Goal: Task Accomplishment & Management: Complete application form

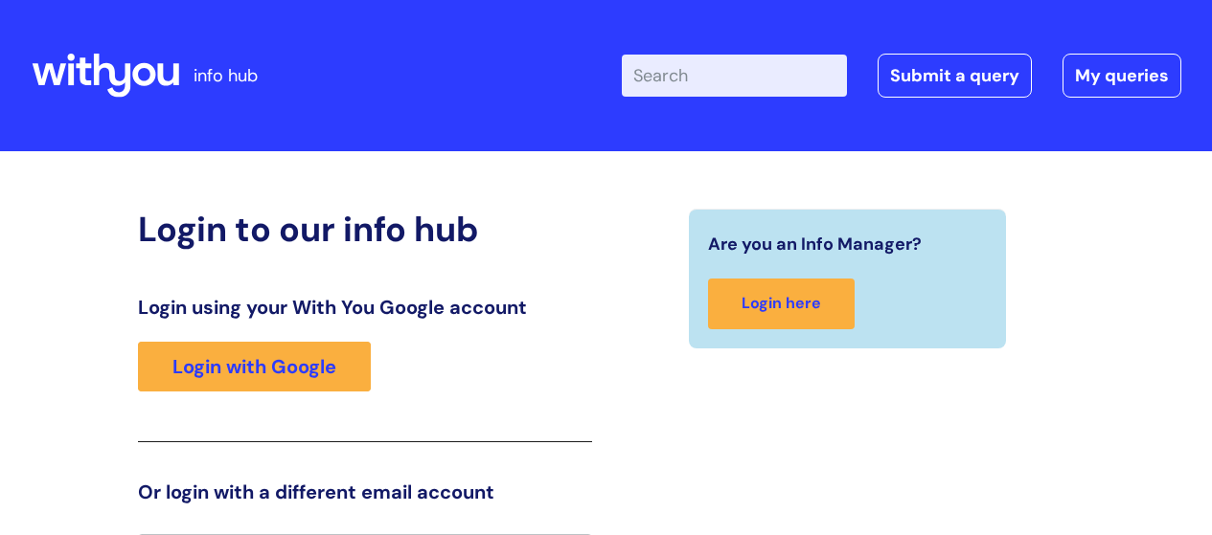
scroll to position [42, 0]
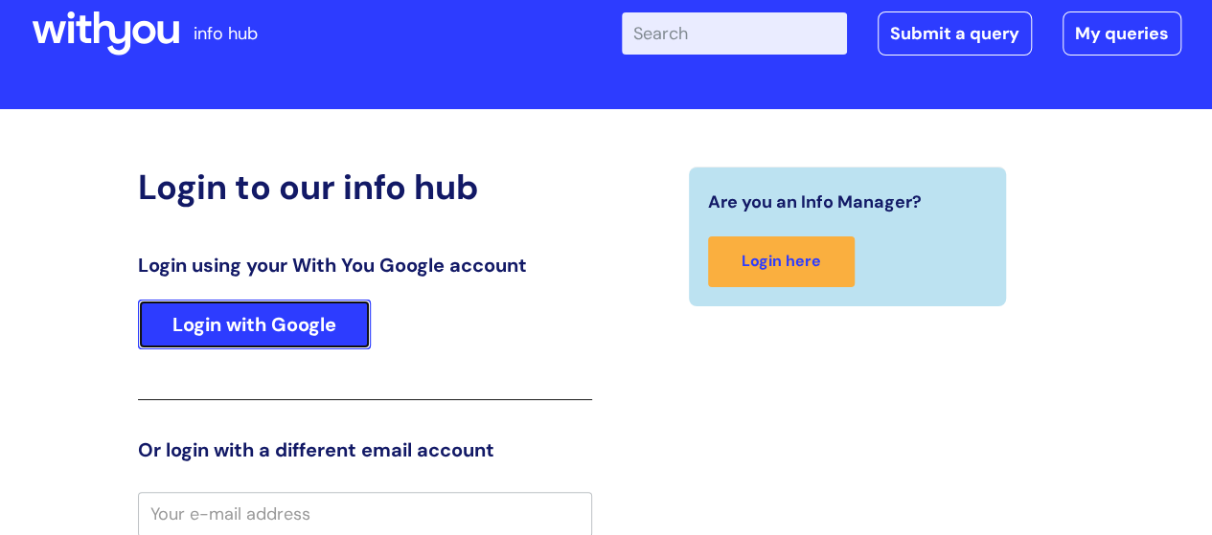
click at [238, 311] on link "Login with Google" at bounding box center [254, 325] width 233 height 50
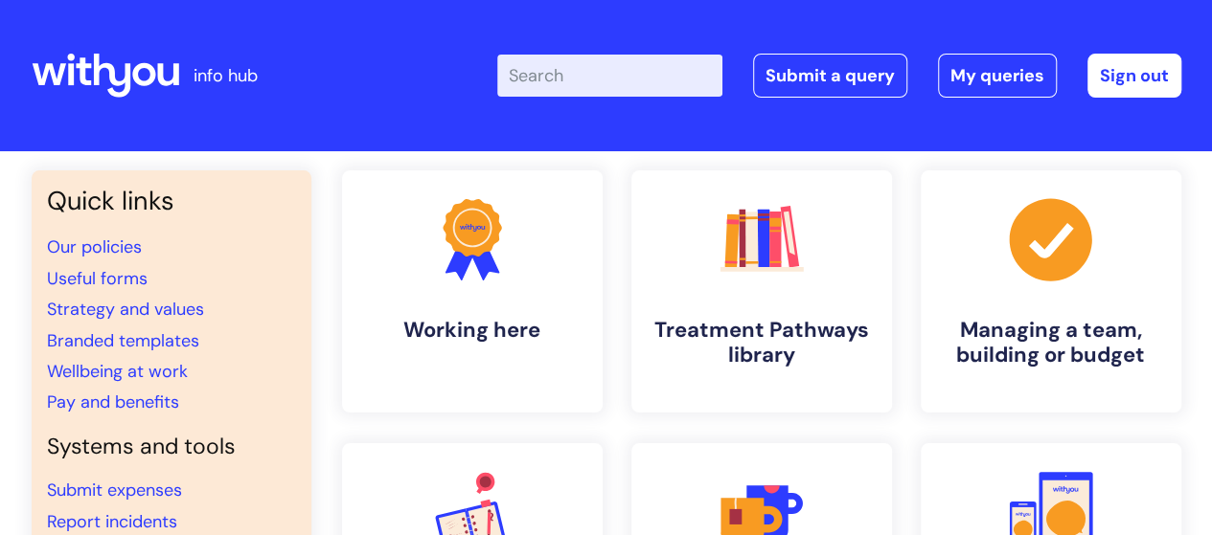
click at [401, 56] on div "Enter your search term here... Search Submit a query My queries Welcome Demelza…" at bounding box center [749, 75] width 864 height 113
click at [611, 82] on input "Enter your search term here..." at bounding box center [609, 76] width 225 height 42
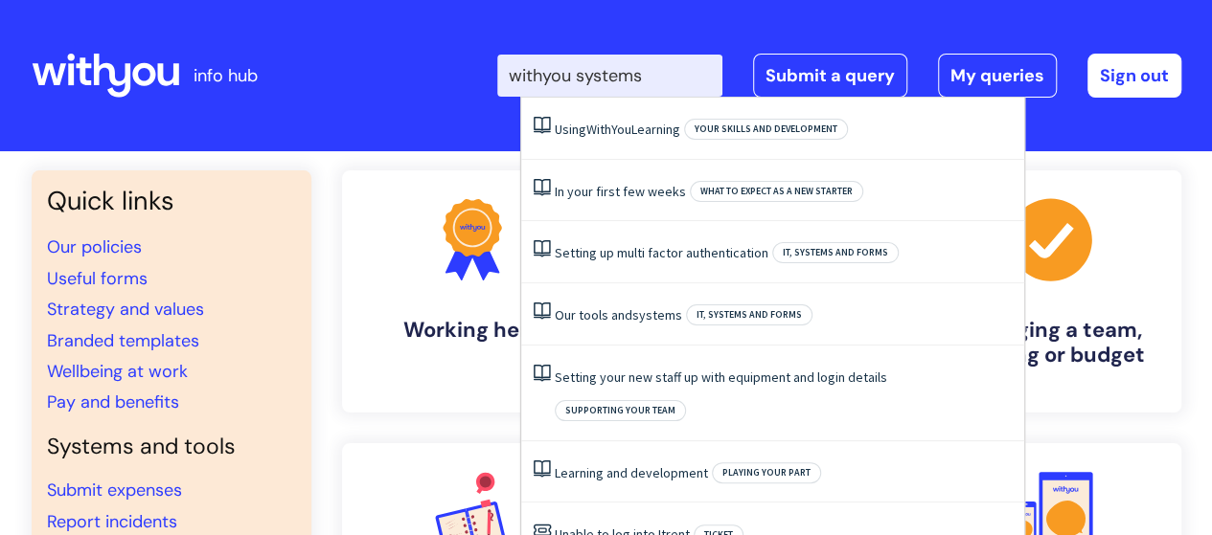
type input "withyou systems"
click button "Search" at bounding box center [0, 0] width 0 height 0
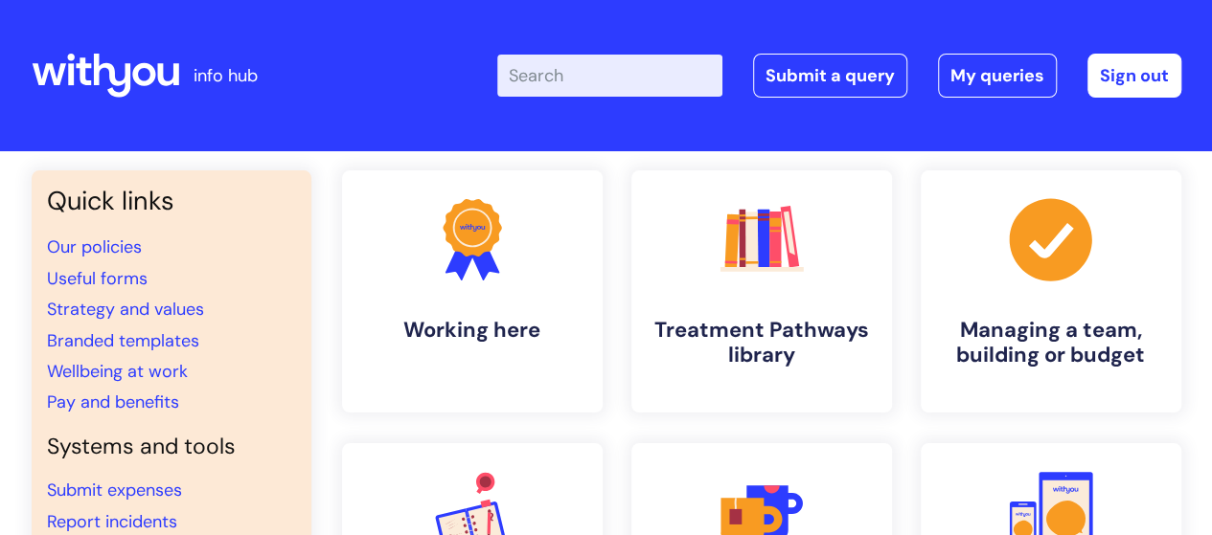
scroll to position [468, 0]
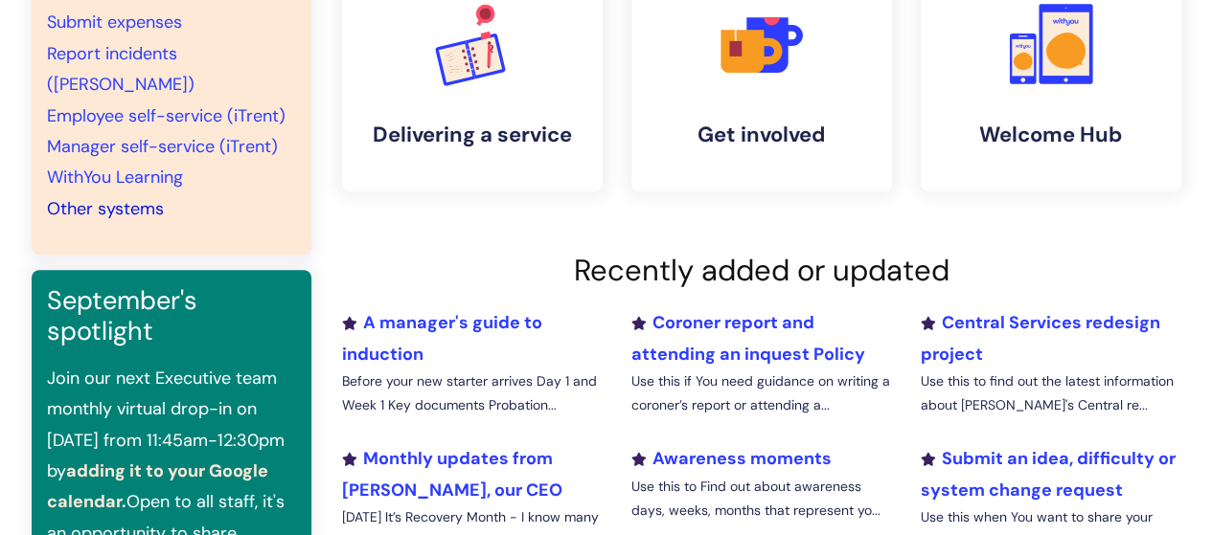
click at [134, 197] on link "Other systems" at bounding box center [105, 208] width 117 height 23
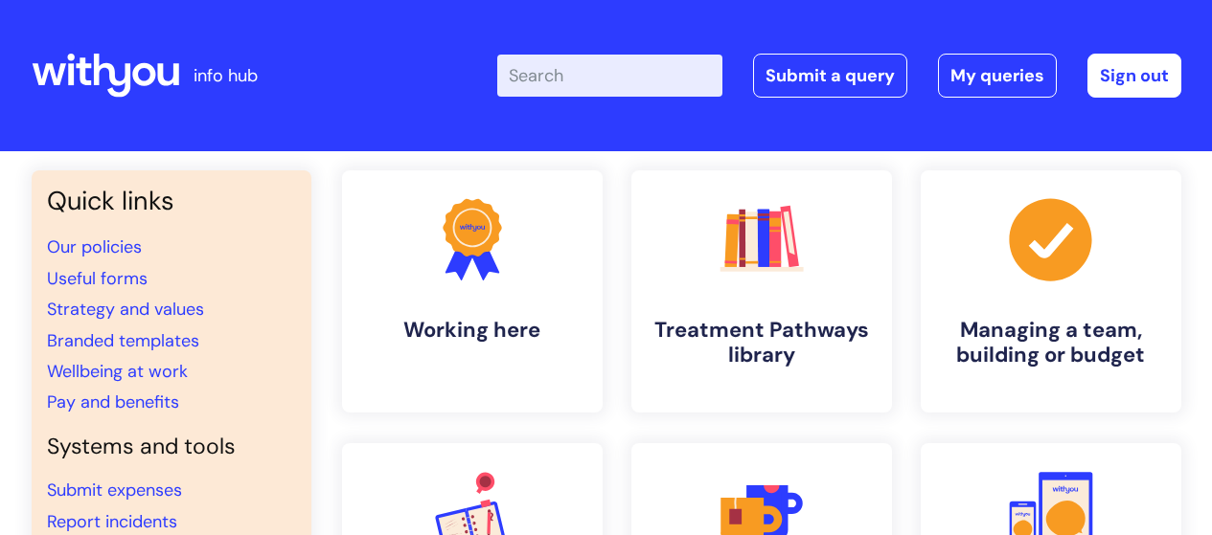
scroll to position [468, 0]
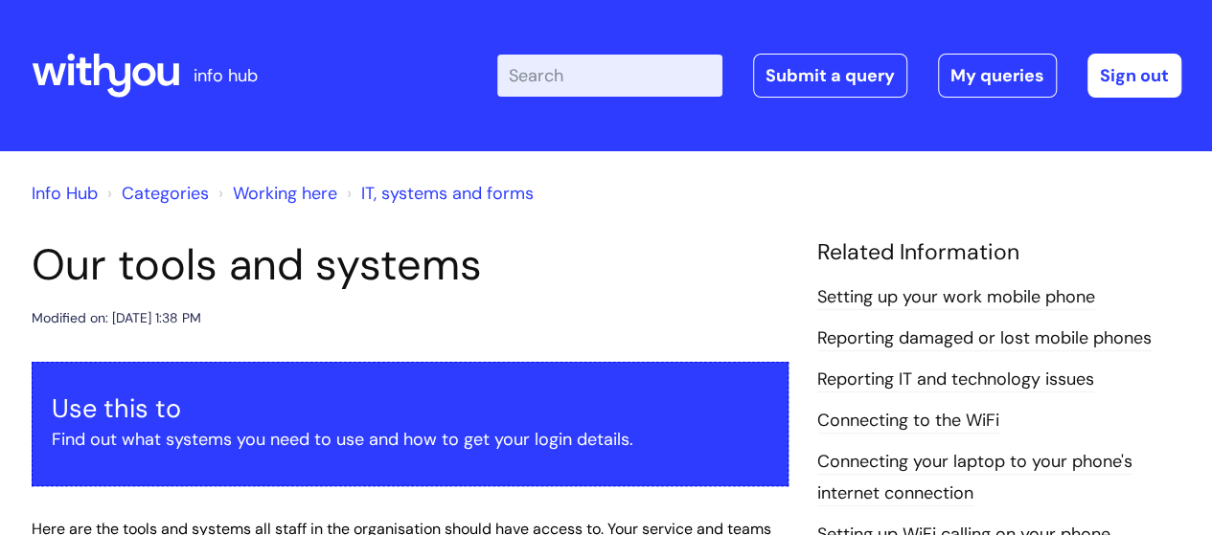
click at [57, 182] on link "Info Hub" at bounding box center [65, 193] width 66 height 23
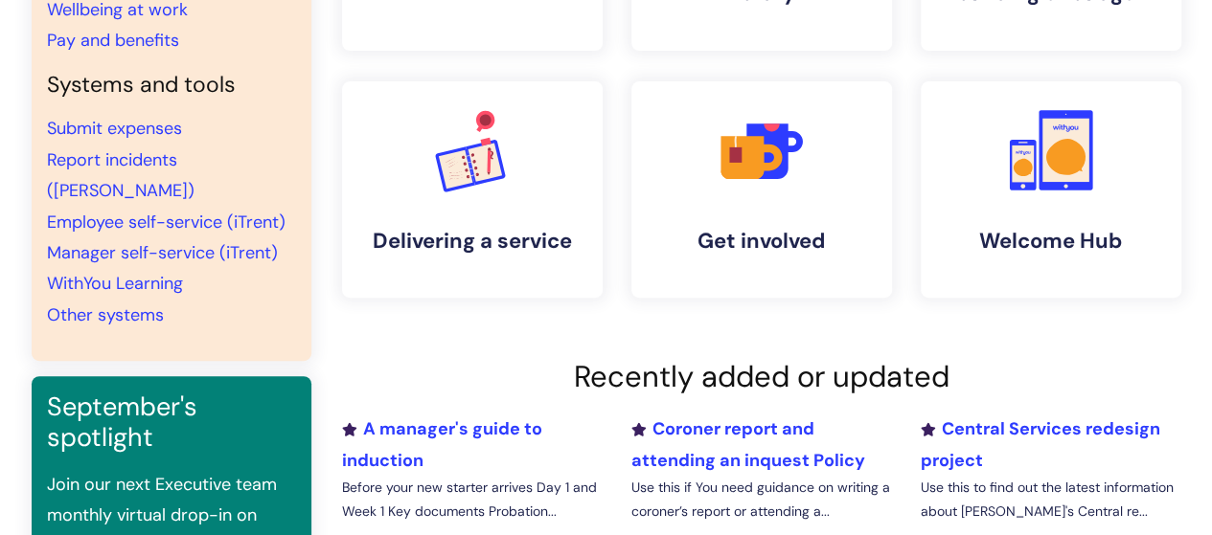
scroll to position [345, 0]
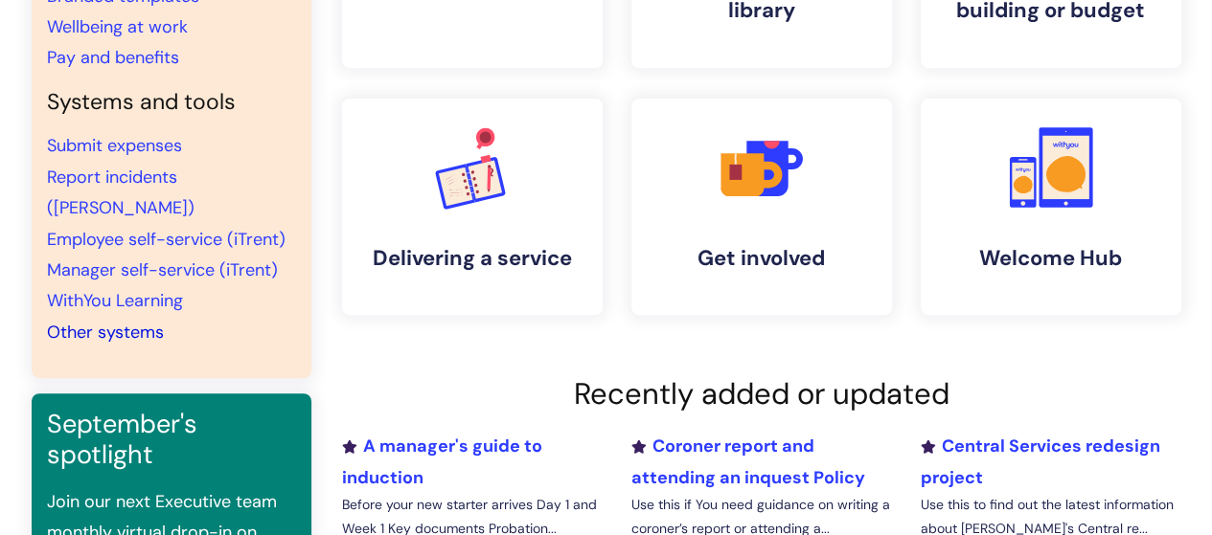
click at [107, 321] on link "Other systems" at bounding box center [105, 332] width 117 height 23
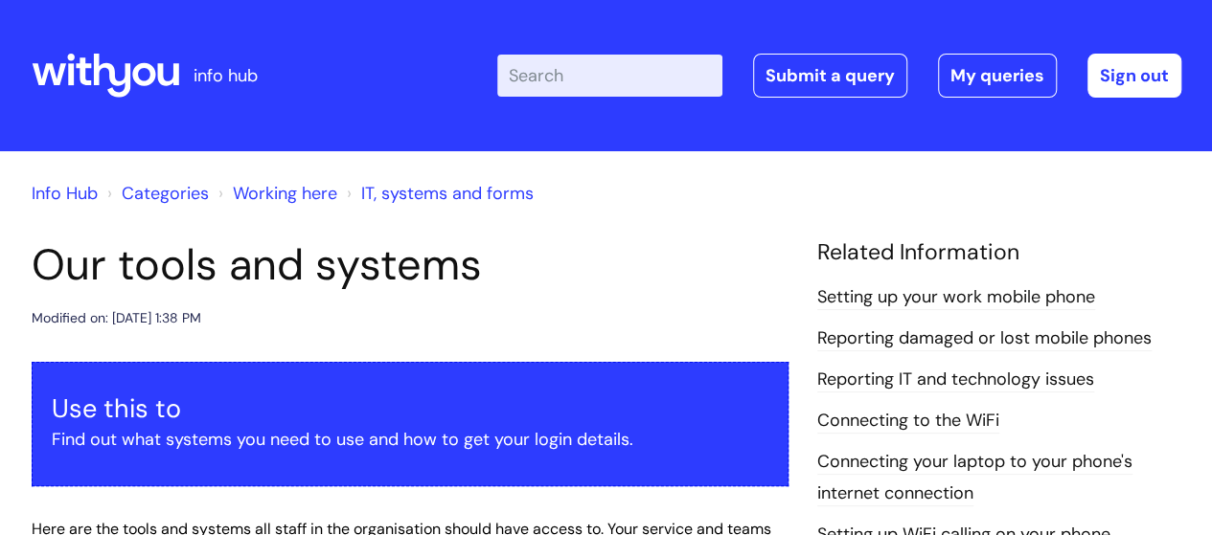
click at [602, 82] on input "Enter your search term here..." at bounding box center [609, 76] width 225 height 42
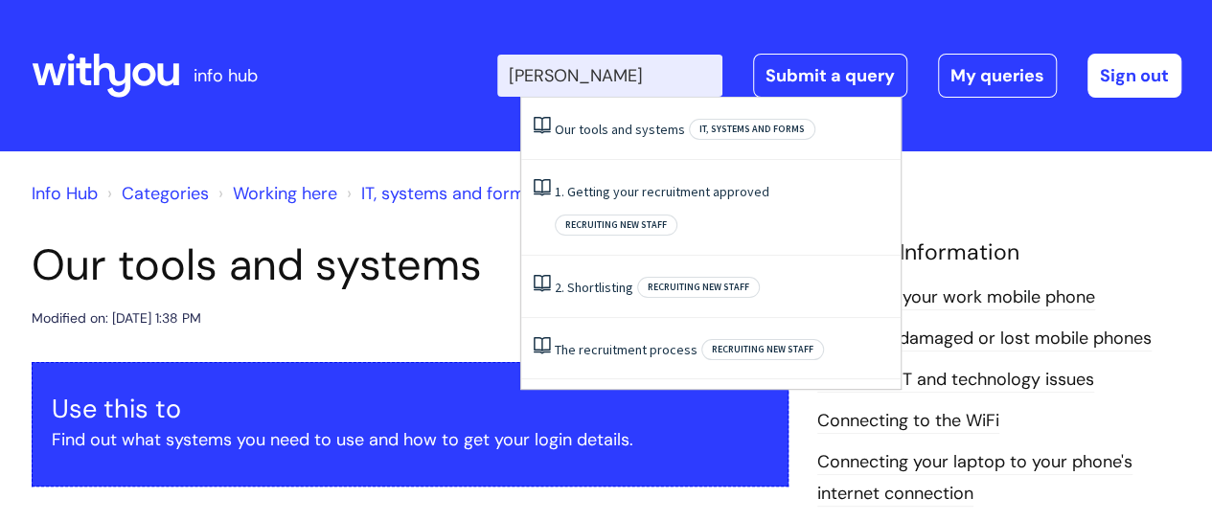
type input "[PERSON_NAME]"
click button "Search" at bounding box center [0, 0] width 0 height 0
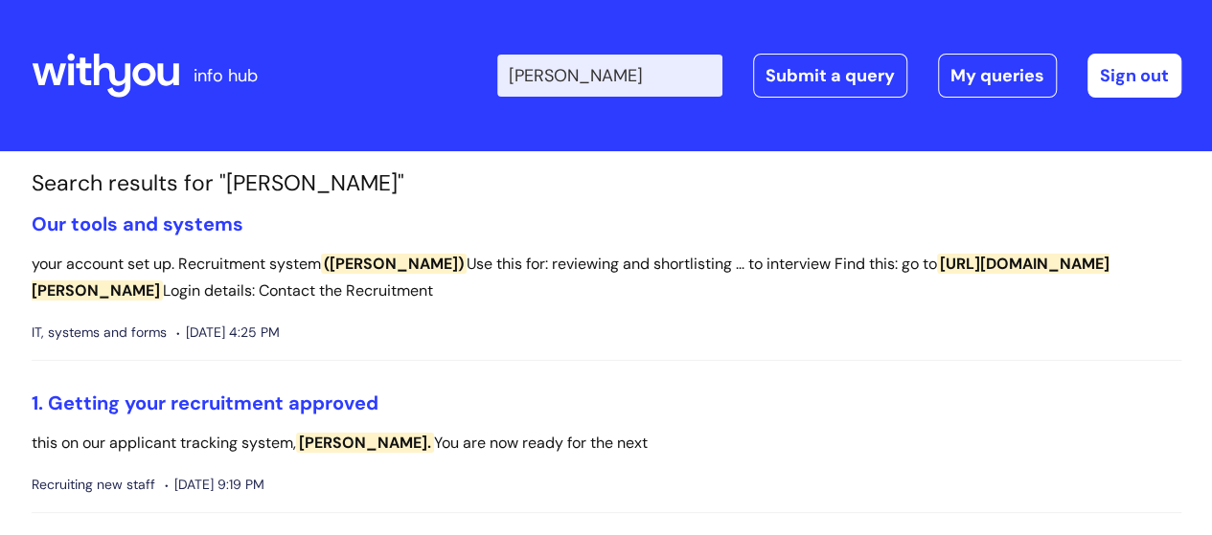
click at [969, 271] on span "[URL][DOMAIN_NAME][PERSON_NAME]" at bounding box center [571, 278] width 1078 height 48
click at [199, 217] on link "Our tools and systems" at bounding box center [138, 224] width 212 height 25
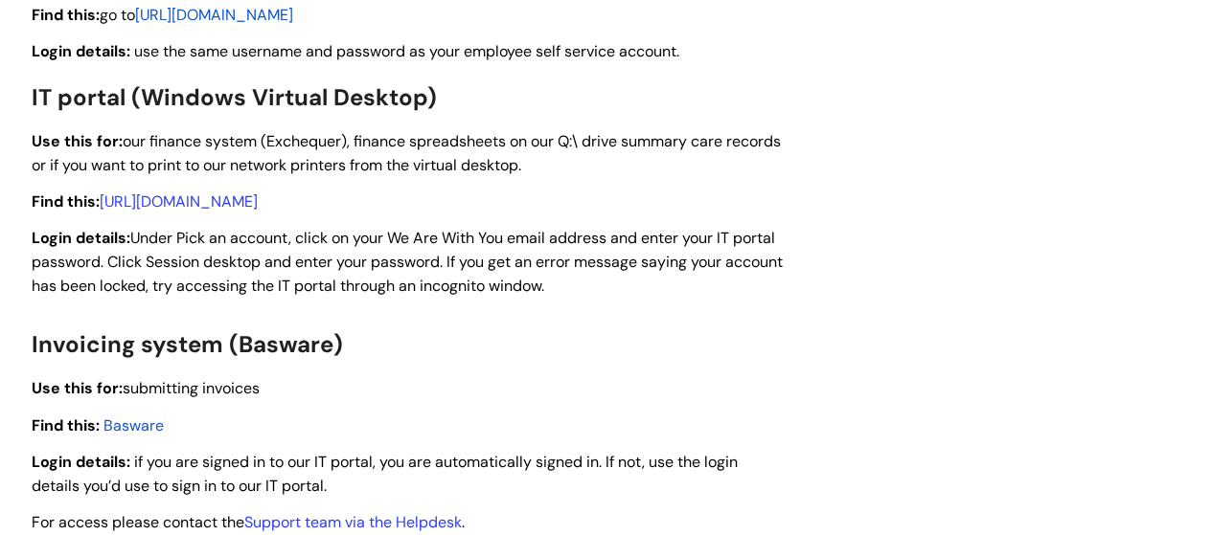
scroll to position [2812, 0]
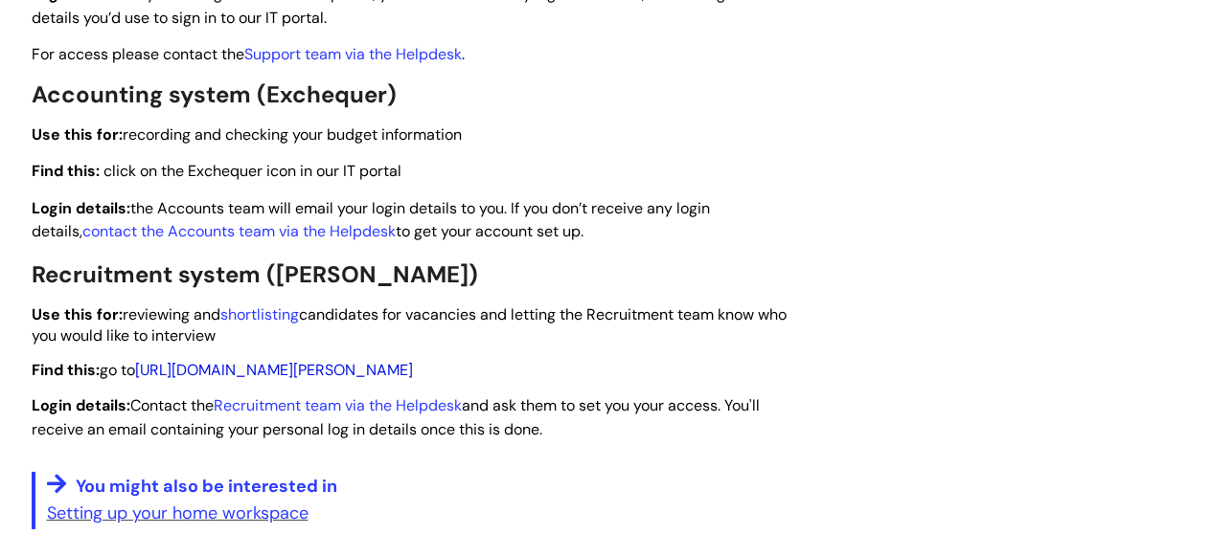
click at [249, 376] on link "[URL][DOMAIN_NAME][PERSON_NAME]" at bounding box center [274, 370] width 278 height 20
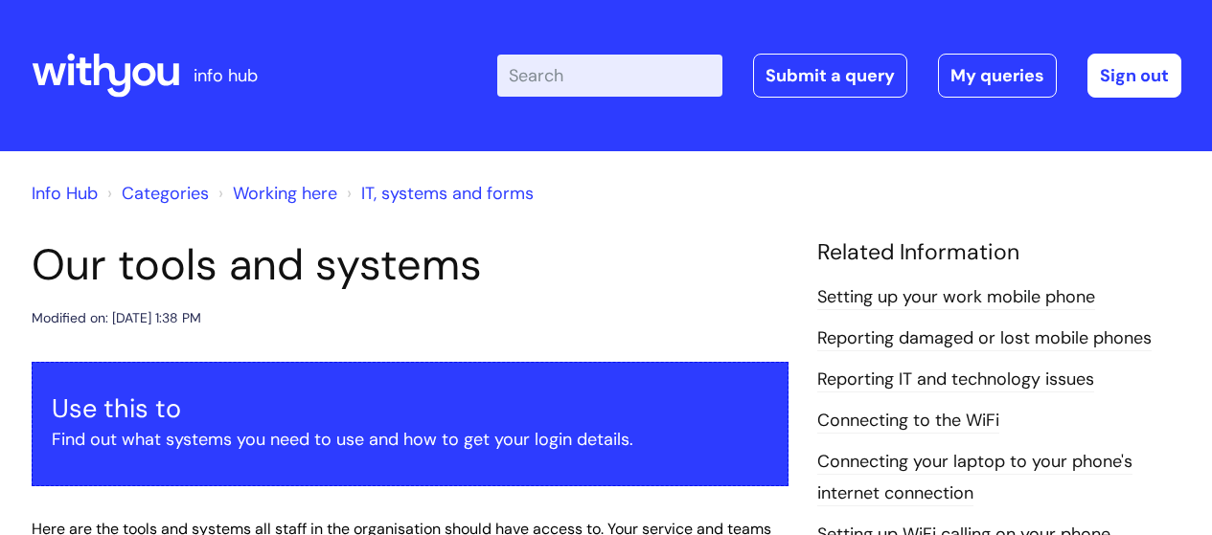
scroll to position [2812, 0]
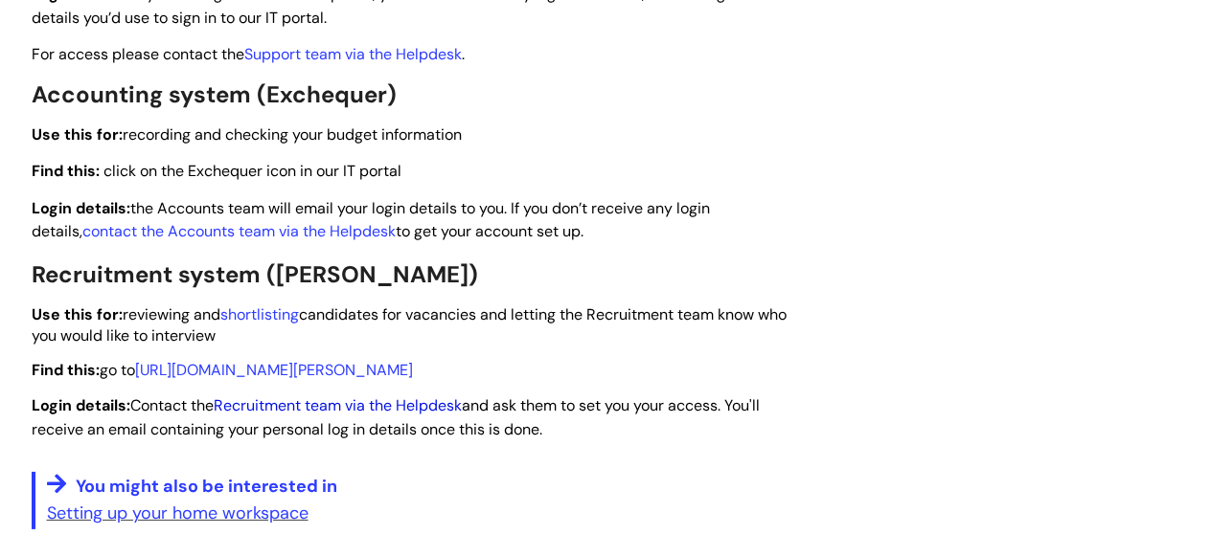
click at [368, 405] on link "Recruitment team via the Helpdesk" at bounding box center [338, 406] width 248 height 20
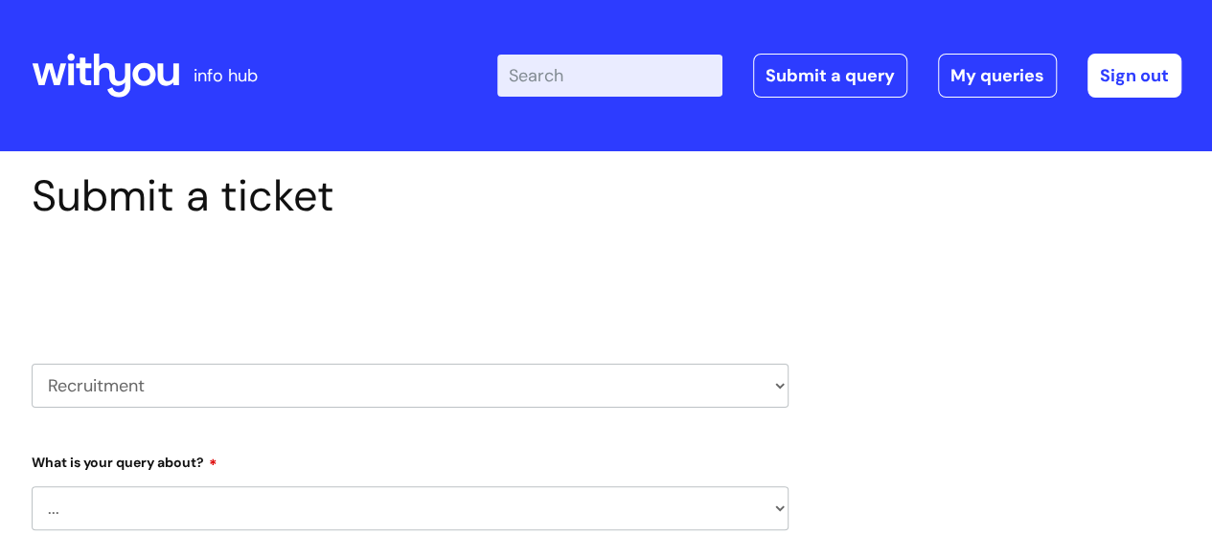
select select "80004157231"
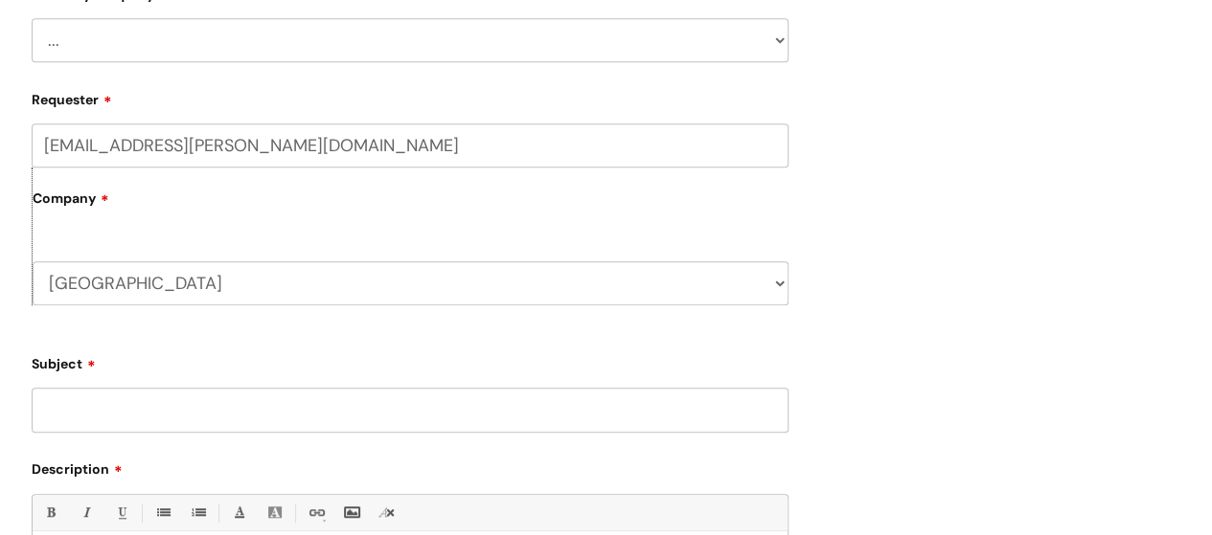
click at [155, 39] on select "... Agencies query General recruitment query Interview query Recruitment system…" at bounding box center [410, 40] width 757 height 44
click at [32, 18] on select "... Agencies query General recruitment query Interview query Recruitment system…" at bounding box center [410, 40] width 757 height 44
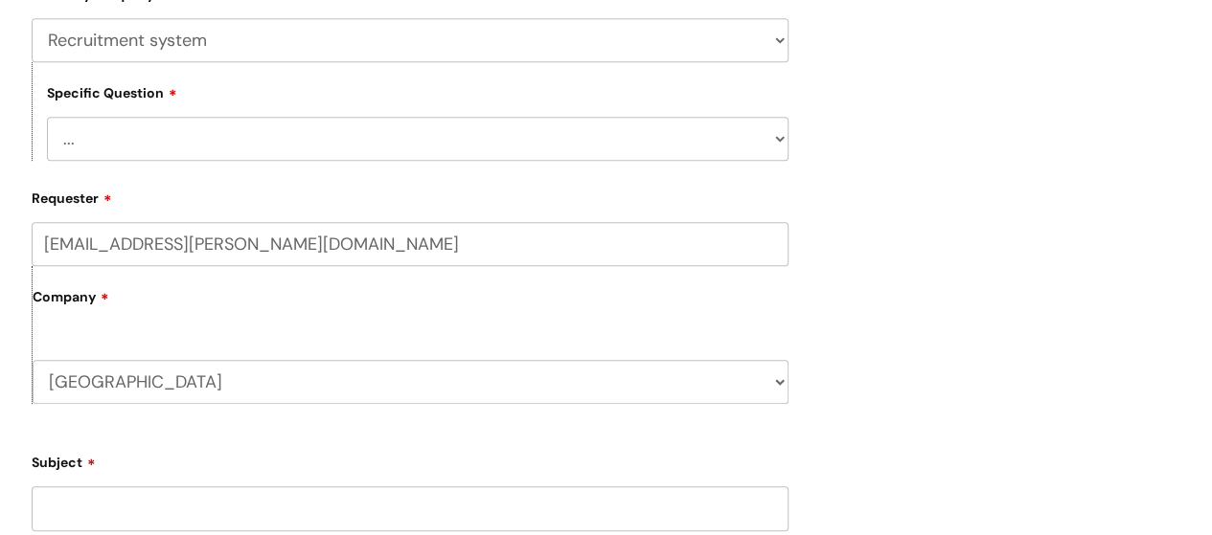
click at [199, 156] on select "... Smart Recruit Online" at bounding box center [417, 139] width 741 height 44
click at [360, 98] on div "Specific Question ... Smart Recruit Online" at bounding box center [410, 111] width 757 height 99
click at [280, 42] on select "... Agencies query General recruitment query Interview query Recruitment system…" at bounding box center [410, 40] width 757 height 44
select select "General recruitment query"
click at [32, 18] on select "... Agencies query General recruitment query Interview query Recruitment system…" at bounding box center [410, 40] width 757 height 44
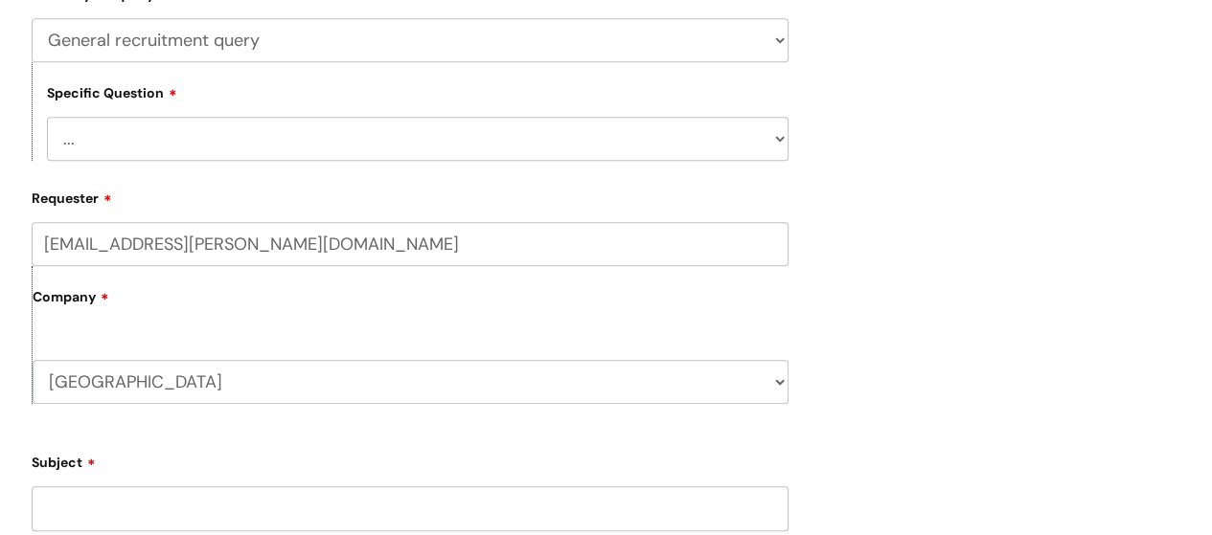
click at [228, 139] on select "... Candidates - external" at bounding box center [417, 139] width 741 height 44
click at [262, 113] on div "Specific Question ... Candidates - external" at bounding box center [410, 111] width 757 height 99
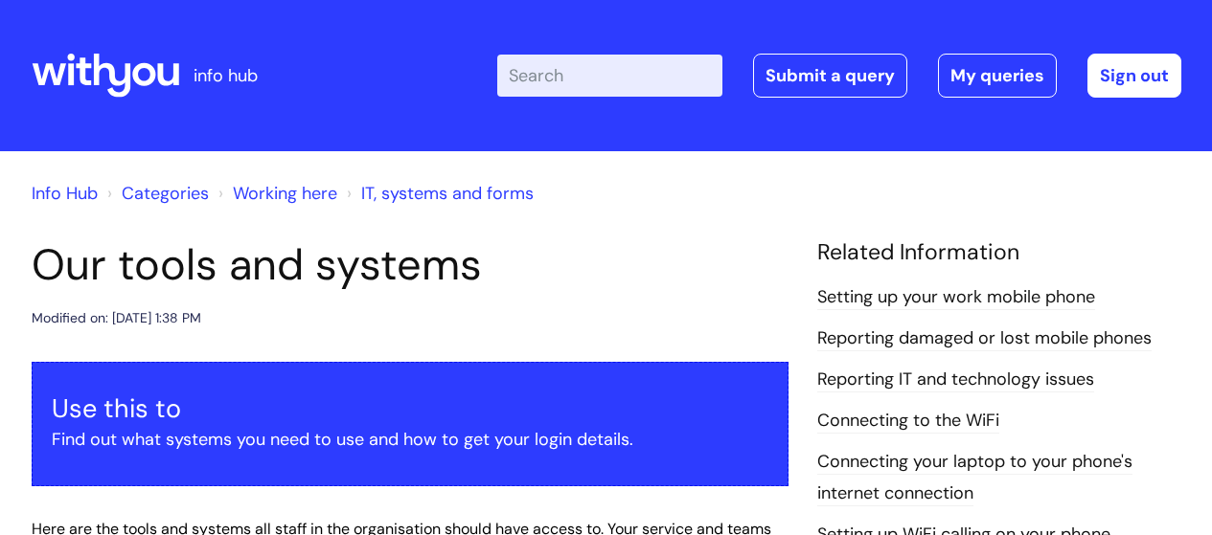
scroll to position [2812, 0]
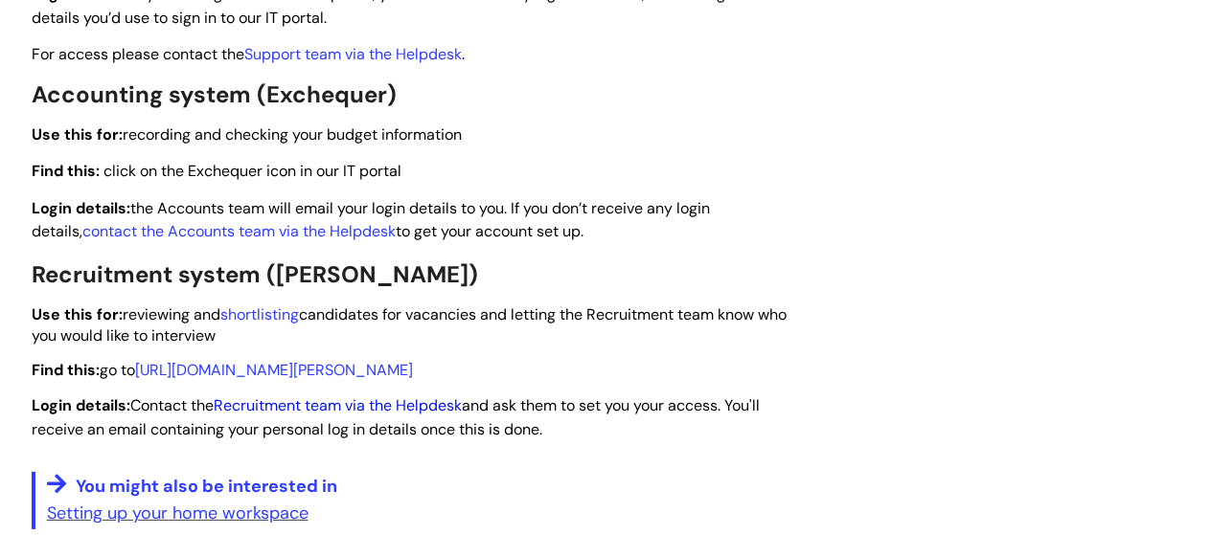
click at [289, 408] on link "Recruitment team via the Helpdesk" at bounding box center [338, 406] width 248 height 20
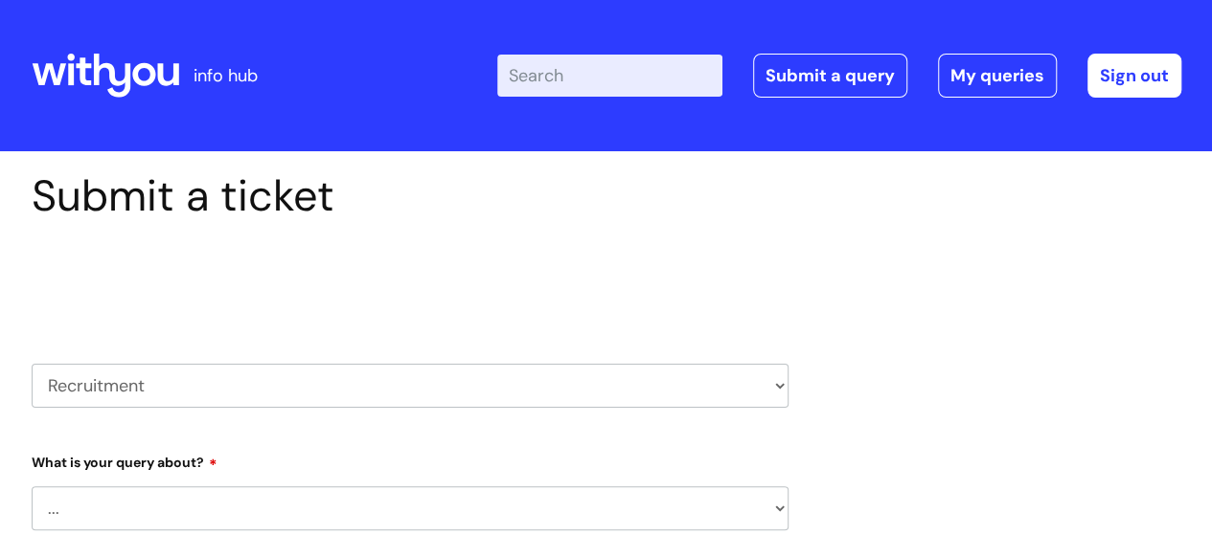
select select "80004157231"
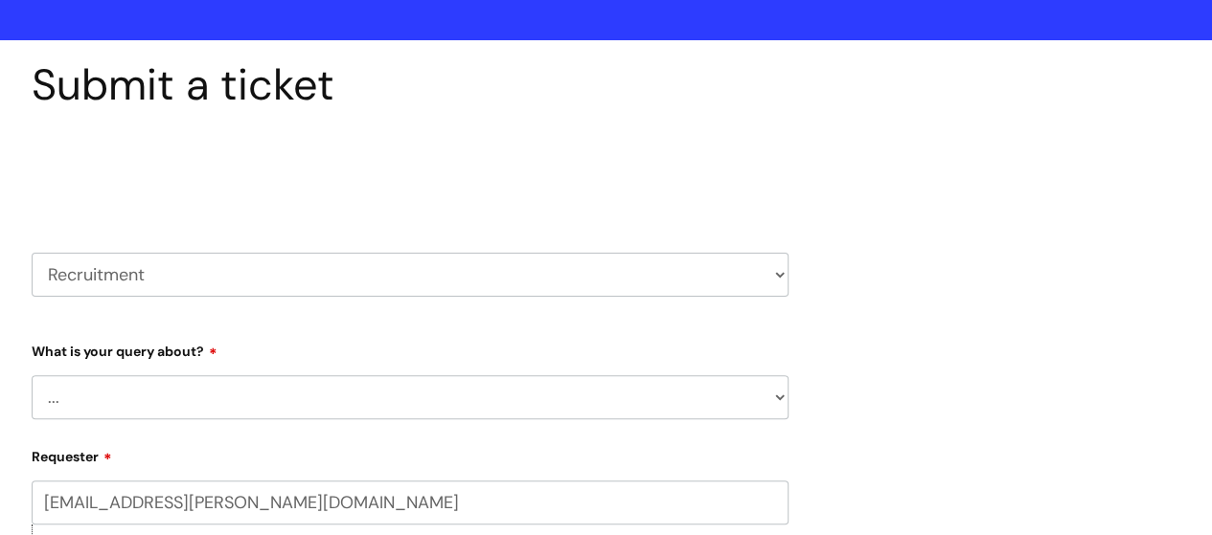
scroll to position [468, 0]
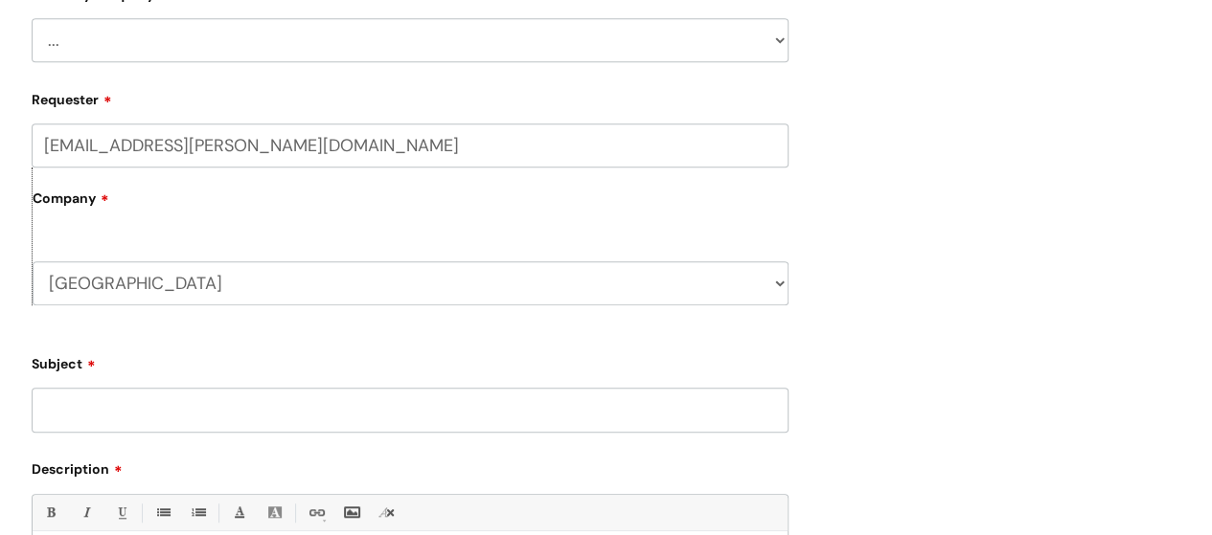
click at [183, 391] on input "Subject" at bounding box center [410, 410] width 757 height 44
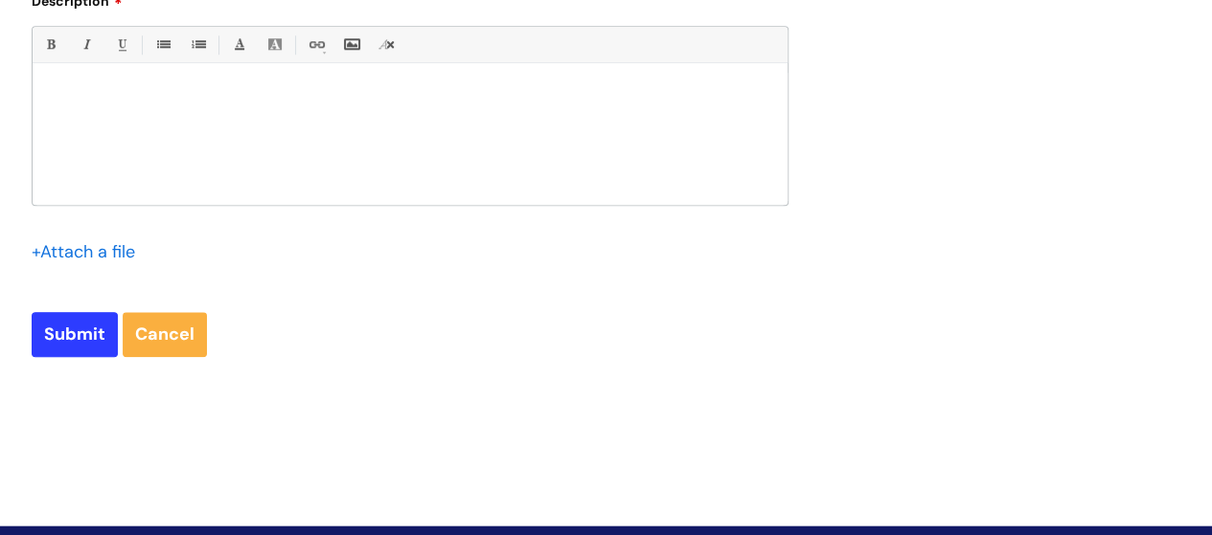
type input "Access to [PERSON_NAME]"
click at [121, 133] on div at bounding box center [410, 139] width 755 height 132
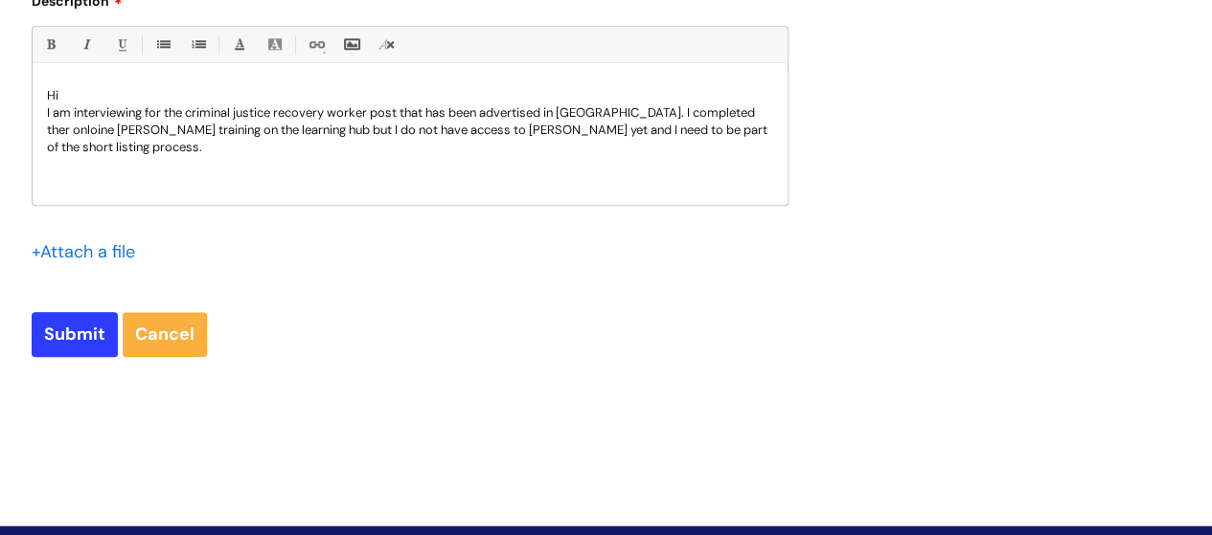
click at [745, 116] on p "I am interviewing for the criminal justice recovery worker post that has been a…" at bounding box center [410, 130] width 726 height 52
click at [82, 125] on p "I am interviewing for the criminal justice recovery worker post that has been a…" at bounding box center [410, 130] width 726 height 52
drag, startPoint x: 489, startPoint y: 131, endPoint x: 507, endPoint y: 150, distance: 25.8
click at [507, 150] on p "I am interviewing for the criminal justice recovery worker post that has been a…" at bounding box center [410, 130] width 726 height 52
click at [129, 101] on p "Hi" at bounding box center [410, 95] width 726 height 17
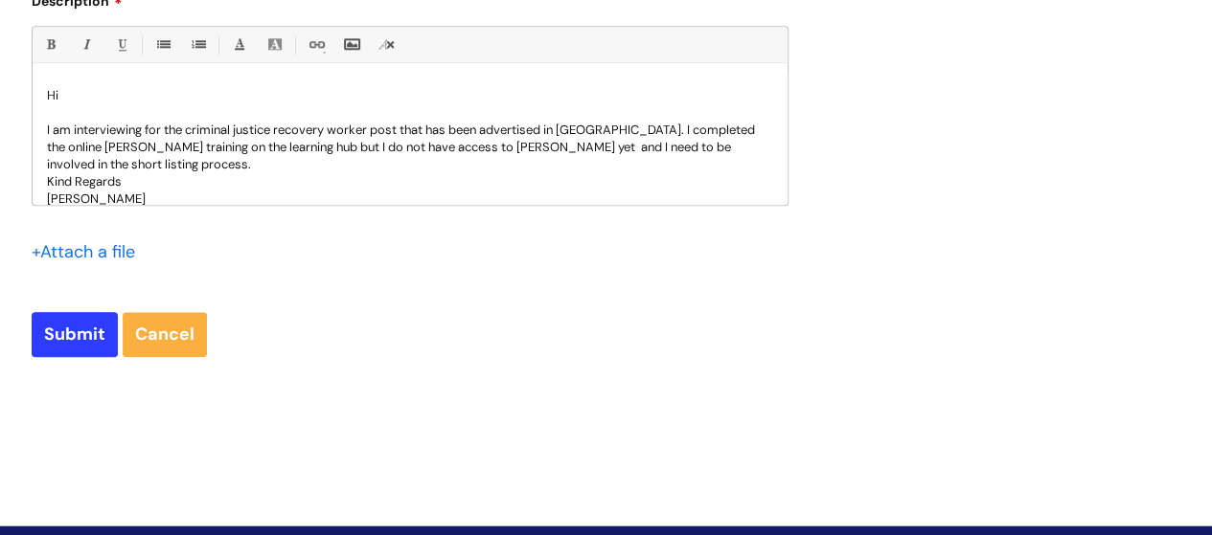
click at [119, 160] on p "I am interviewing for the criminal justice recovery worker post that has been a…" at bounding box center [410, 148] width 726 height 52
click at [142, 194] on p at bounding box center [410, 197] width 726 height 17
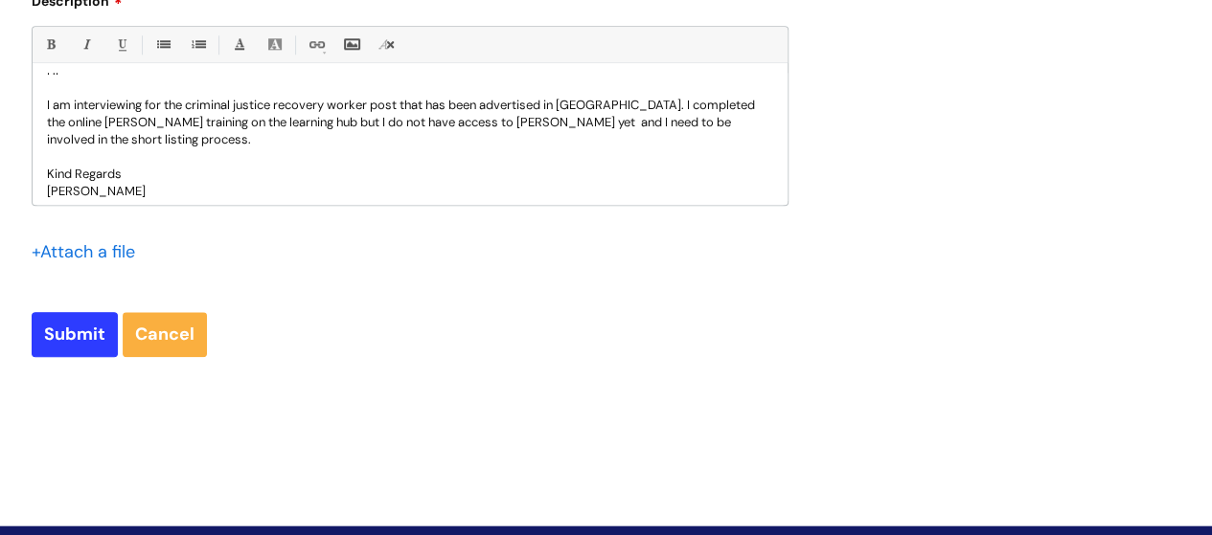
click at [140, 174] on p "Kind Regards" at bounding box center [410, 174] width 726 height 17
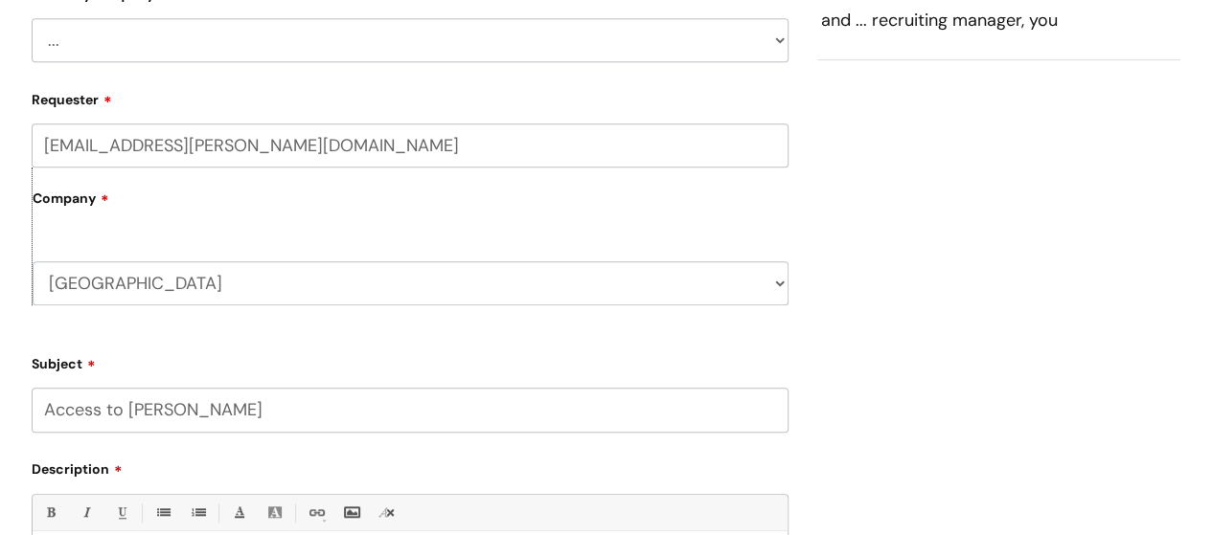
scroll to position [937, 0]
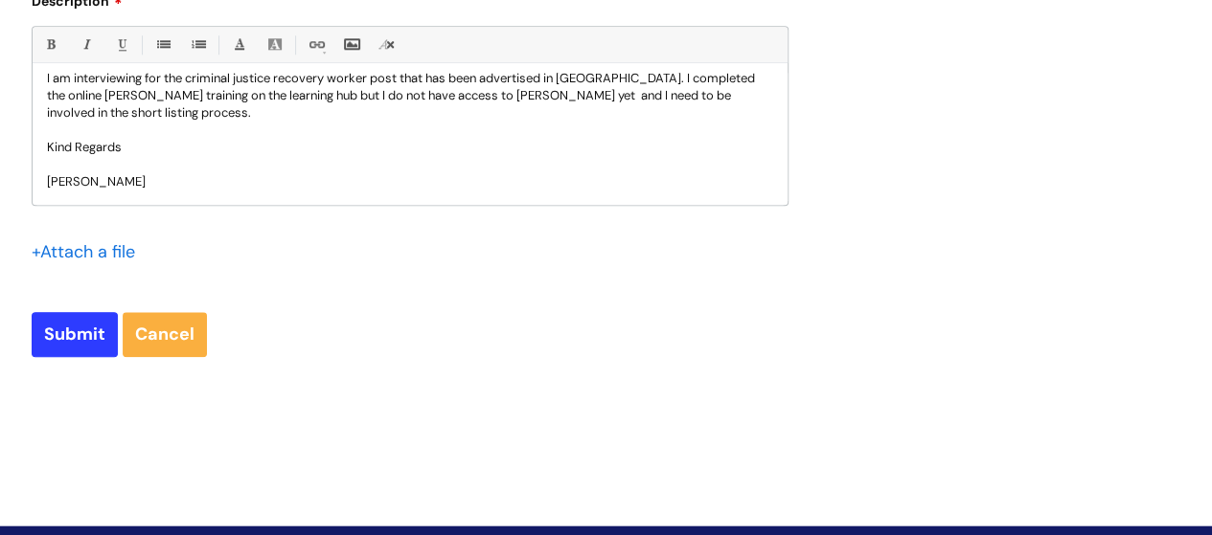
click at [184, 171] on p at bounding box center [410, 164] width 726 height 17
click at [175, 179] on p "[PERSON_NAME]" at bounding box center [410, 181] width 726 height 17
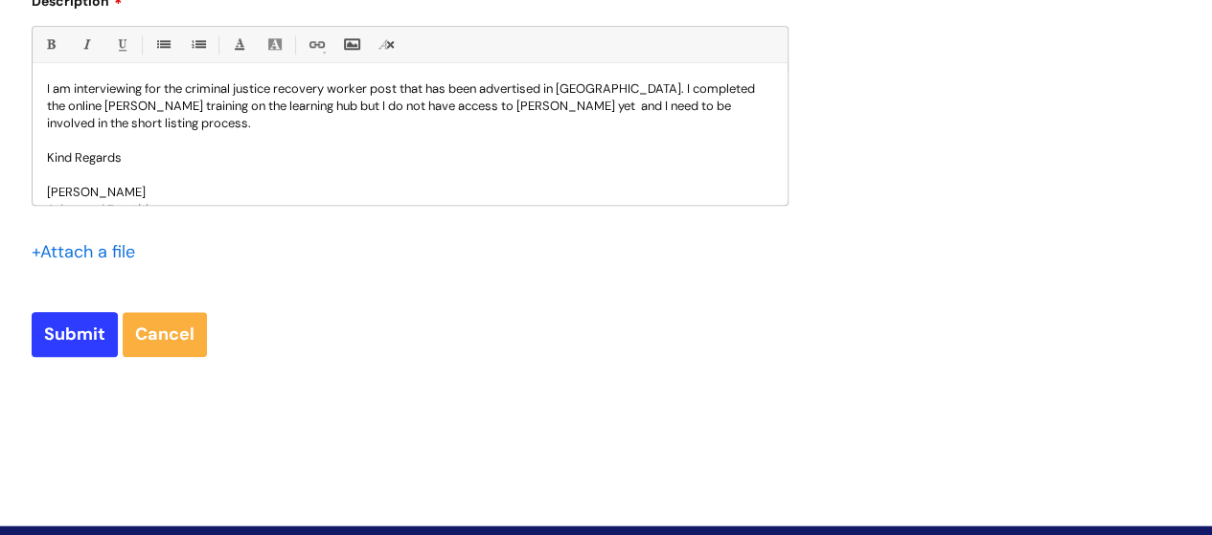
scroll to position [43, 0]
click at [523, 108] on p "I am interviewing for the criminal justice recovery worker post that has been a…" at bounding box center [410, 105] width 726 height 52
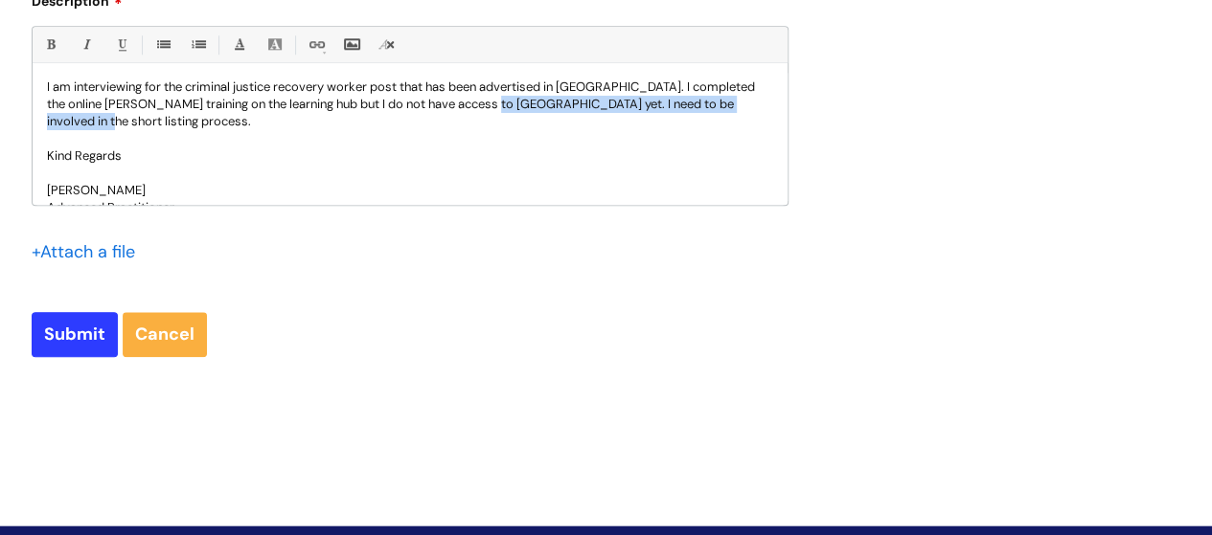
drag, startPoint x: 494, startPoint y: 103, endPoint x: 498, endPoint y: 118, distance: 14.9
click at [498, 118] on p "I am interviewing for the criminal justice recovery worker post that has been a…" at bounding box center [410, 105] width 726 height 52
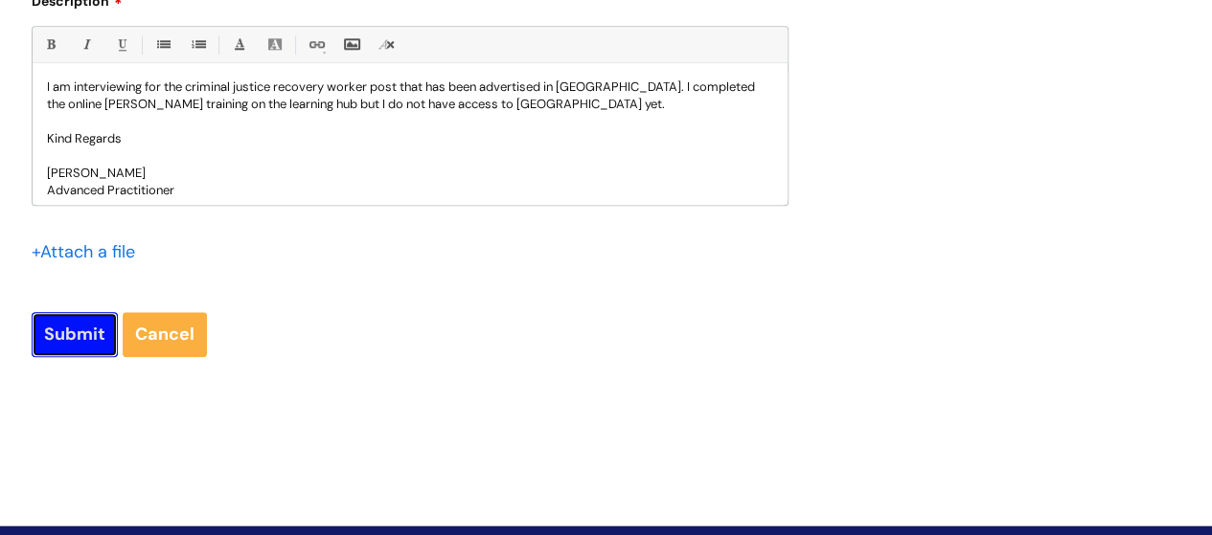
click at [62, 325] on input "Submit" at bounding box center [75, 334] width 86 height 44
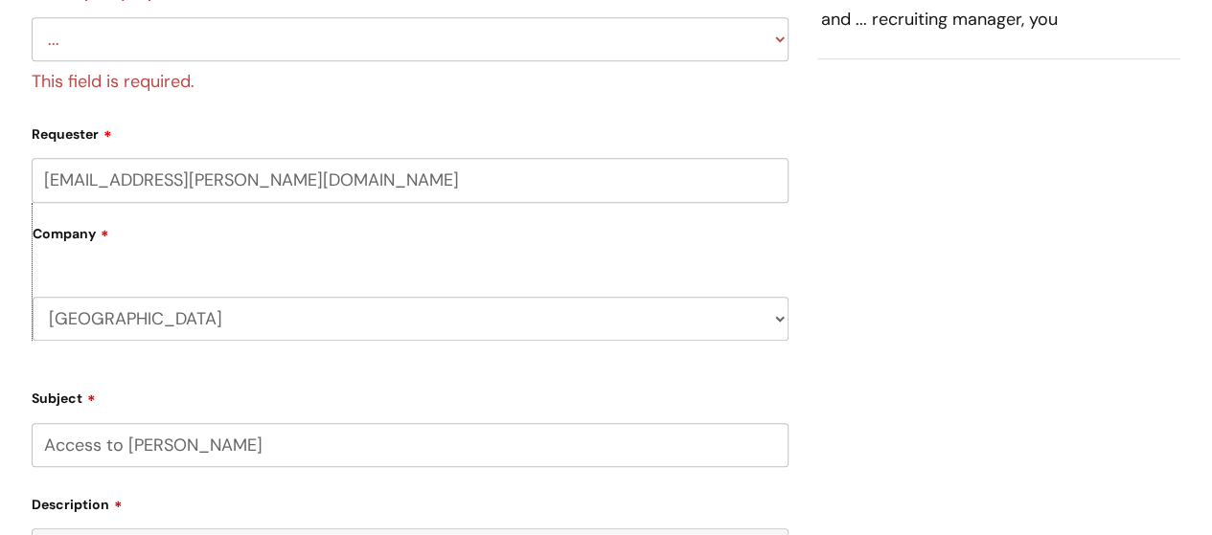
scroll to position [35, 0]
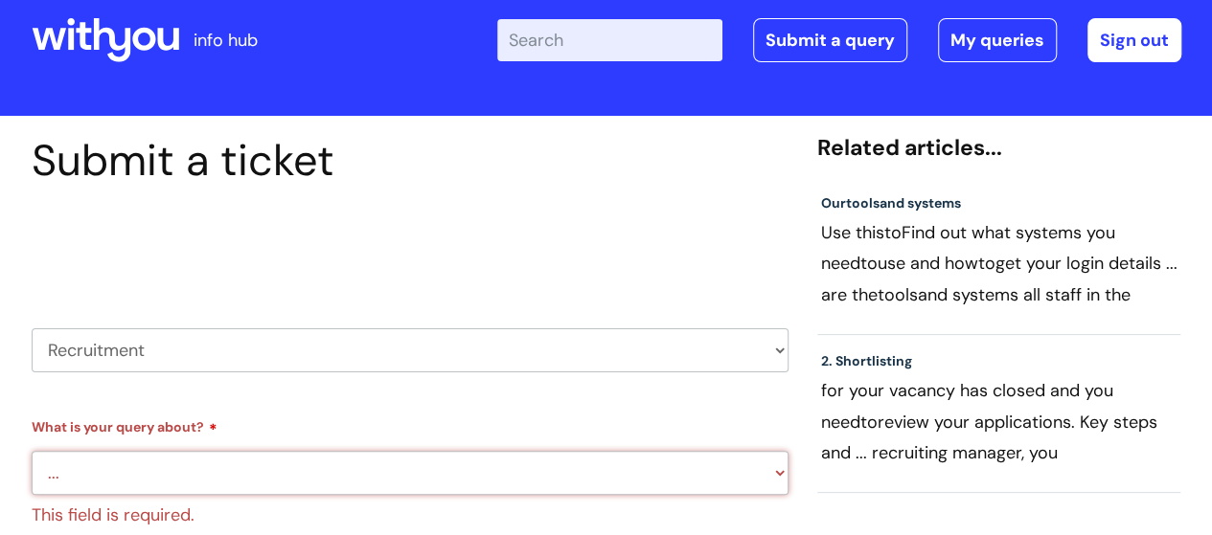
click at [108, 467] on select "... Agencies query General recruitment query Interview query Recruitment system…" at bounding box center [410, 473] width 757 height 44
select select "Interview query"
click at [32, 451] on select "... Agencies query General recruitment query Interview query Recruitment system…" at bounding box center [410, 473] width 757 height 44
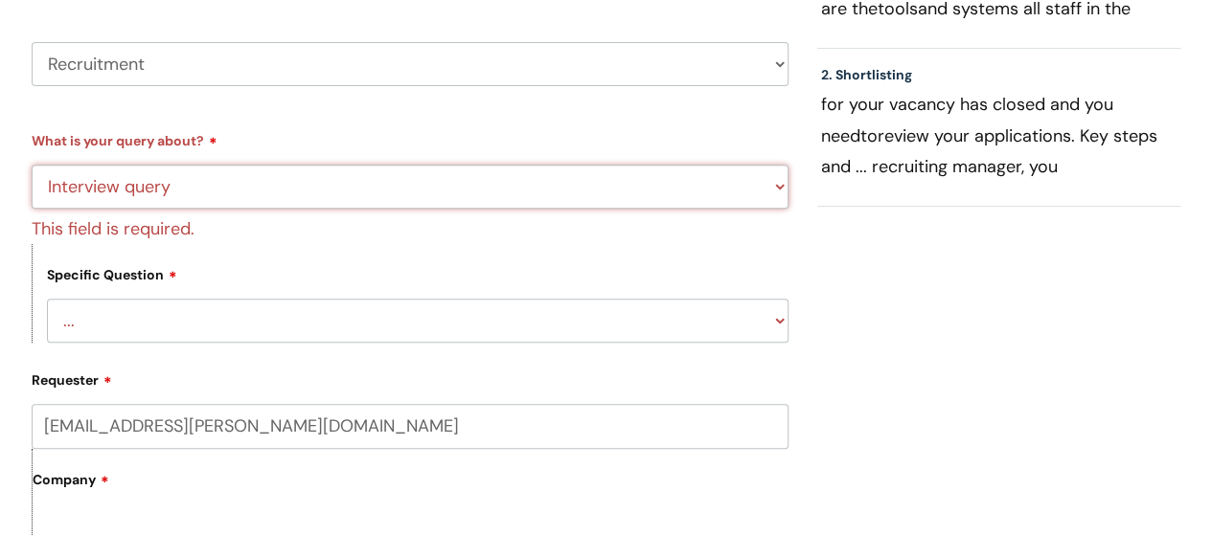
scroll to position [351, 0]
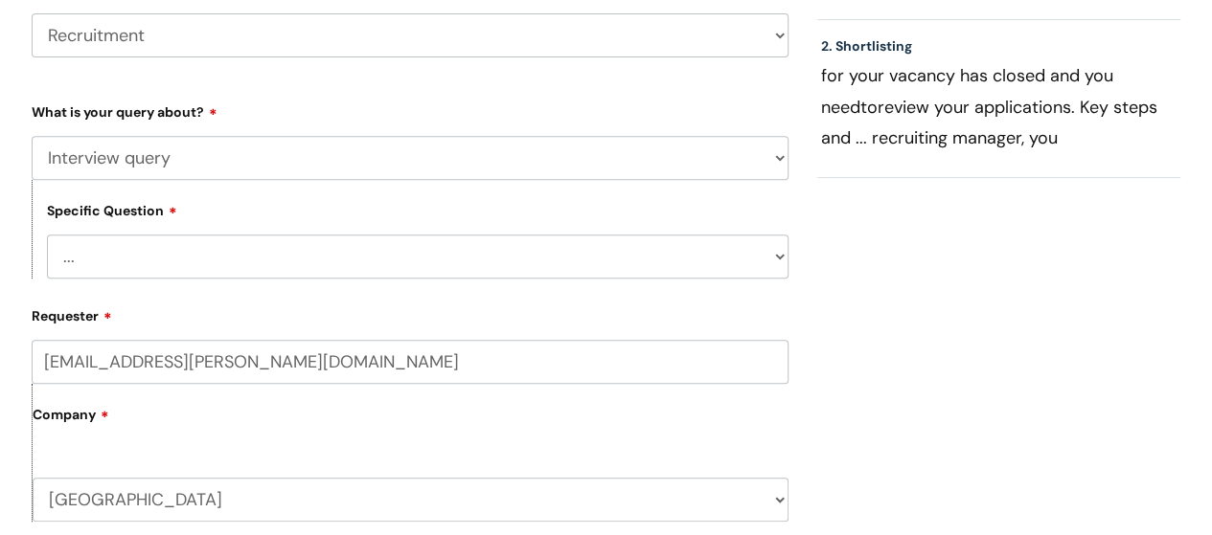
select select "Candidates - external"
click at [47, 235] on select "... Hiring managers - internal Candidates - external" at bounding box center [417, 257] width 741 height 44
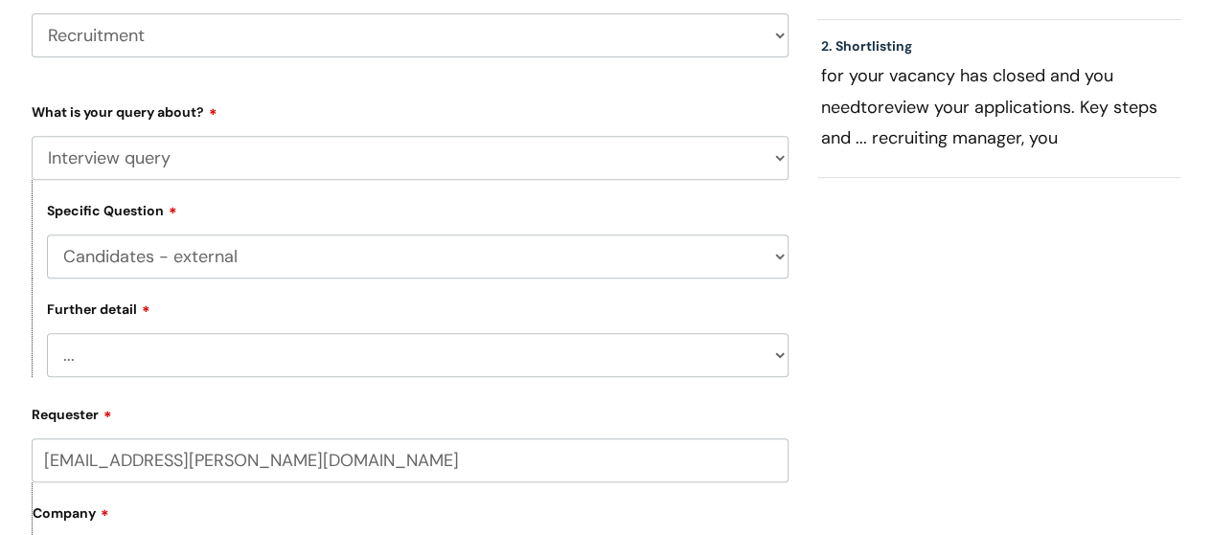
click at [183, 168] on select "... Agencies query General recruitment query Interview query Recruitment system…" at bounding box center [410, 158] width 757 height 44
select select "Agencies query"
click at [32, 136] on select "... Agencies query General recruitment query Interview query Recruitment system…" at bounding box center [410, 158] width 757 height 44
select select
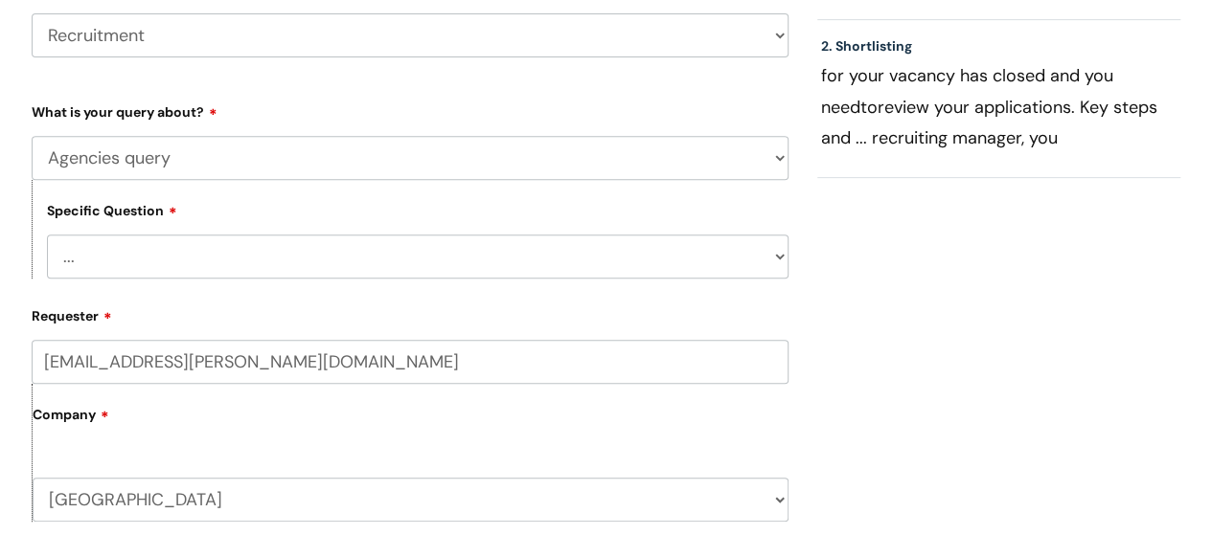
click at [159, 259] on select "... Preferred Supplier List" at bounding box center [417, 257] width 741 height 44
click at [197, 164] on select "... Agencies query General recruitment query Interview query Recruitment system…" at bounding box center [410, 158] width 757 height 44
click at [32, 136] on select "... Agencies query General recruitment query Interview query Recruitment system…" at bounding box center [410, 158] width 757 height 44
click at [182, 250] on select "... Smart Recruit Online" at bounding box center [417, 257] width 741 height 44
click at [240, 155] on select "... Agencies query General recruitment query Interview query Recruitment system…" at bounding box center [410, 158] width 757 height 44
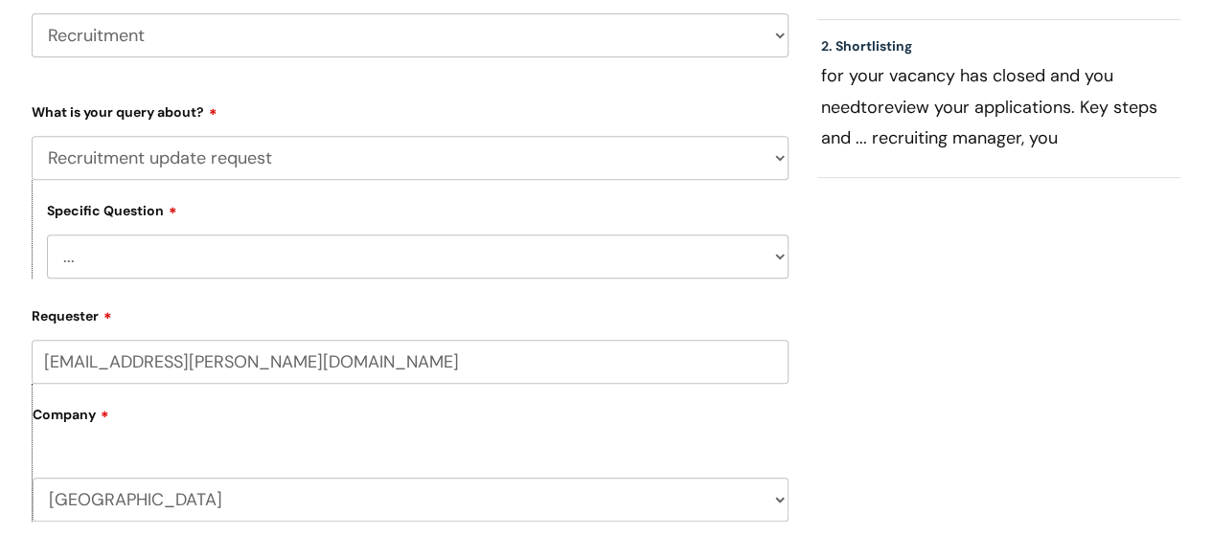
click at [32, 136] on select "... Agencies query General recruitment query Interview query Recruitment system…" at bounding box center [410, 158] width 757 height 44
click at [249, 175] on select "... Agencies query General recruitment query Interview query Recruitment system…" at bounding box center [410, 158] width 757 height 44
select select "Interview query"
click at [32, 136] on select "... Agencies query General recruitment query Interview query Recruitment system…" at bounding box center [410, 158] width 757 height 44
click at [219, 251] on select "... Hiring managers - internal Candidates - external" at bounding box center [417, 257] width 741 height 44
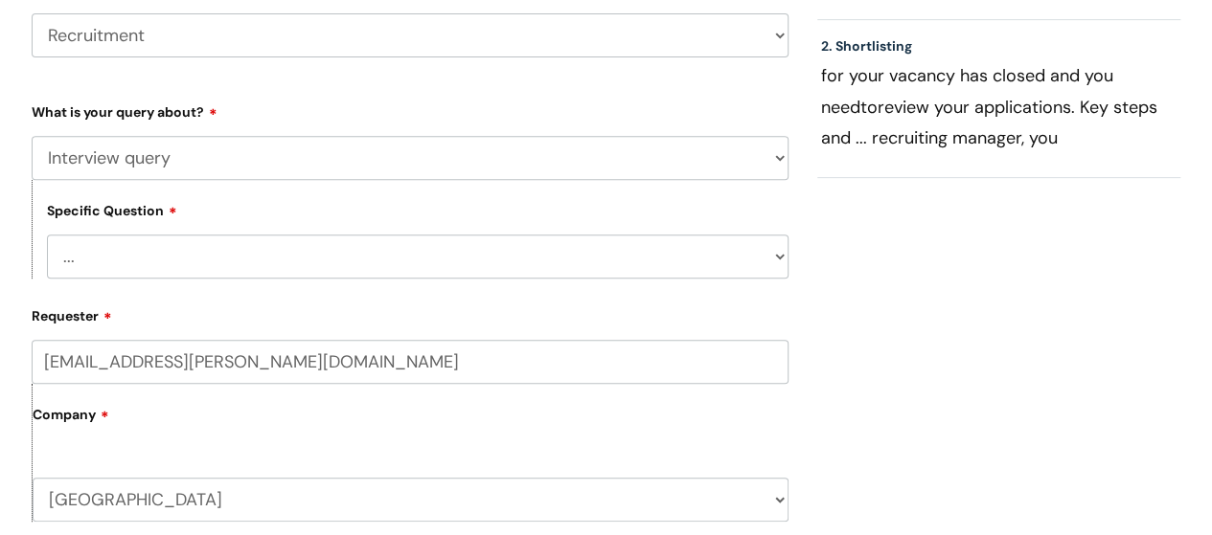
click at [221, 259] on select "... Hiring managers - internal Candidates - external" at bounding box center [417, 257] width 741 height 44
click at [221, 260] on select "... Hiring managers - internal Candidates - external" at bounding box center [417, 257] width 741 height 44
select select "Candidates - external"
click at [47, 235] on select "... Hiring managers - internal Candidates - external" at bounding box center [417, 257] width 741 height 44
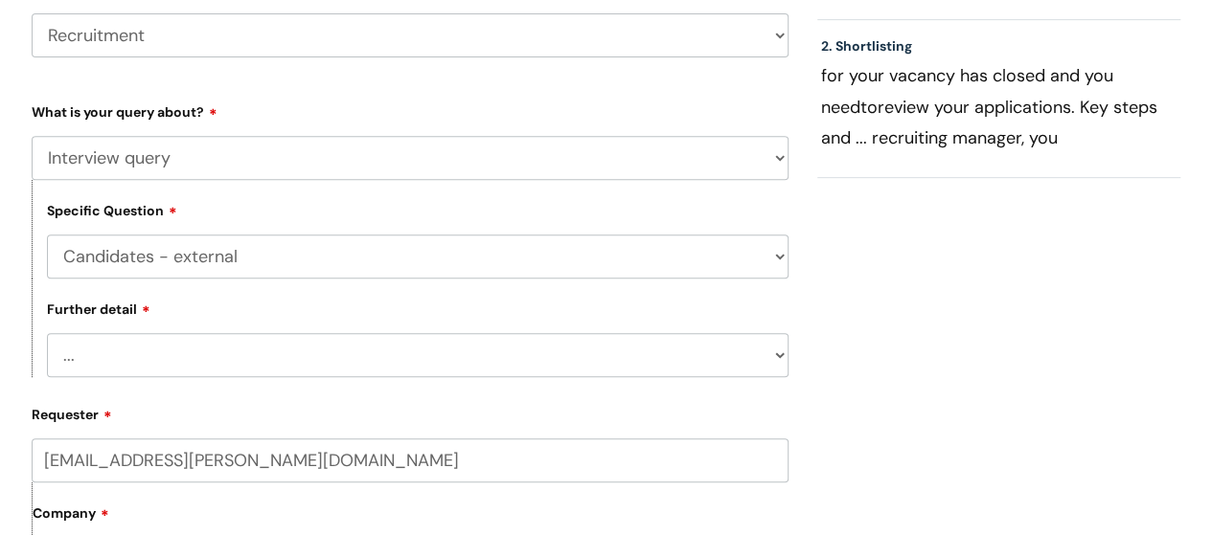
click at [121, 367] on select "... Can’t book interview Information is incorrect SRO support Outcomes" at bounding box center [417, 355] width 741 height 44
click at [352, 311] on div "Further detail ... Can’t book interview Information is incorrect SRO support Ou…" at bounding box center [410, 328] width 757 height 99
click at [230, 259] on select "... Hiring managers - internal Candidates - external" at bounding box center [417, 257] width 741 height 44
click at [236, 259] on select "... Hiring managers - internal Candidates - external" at bounding box center [417, 257] width 741 height 44
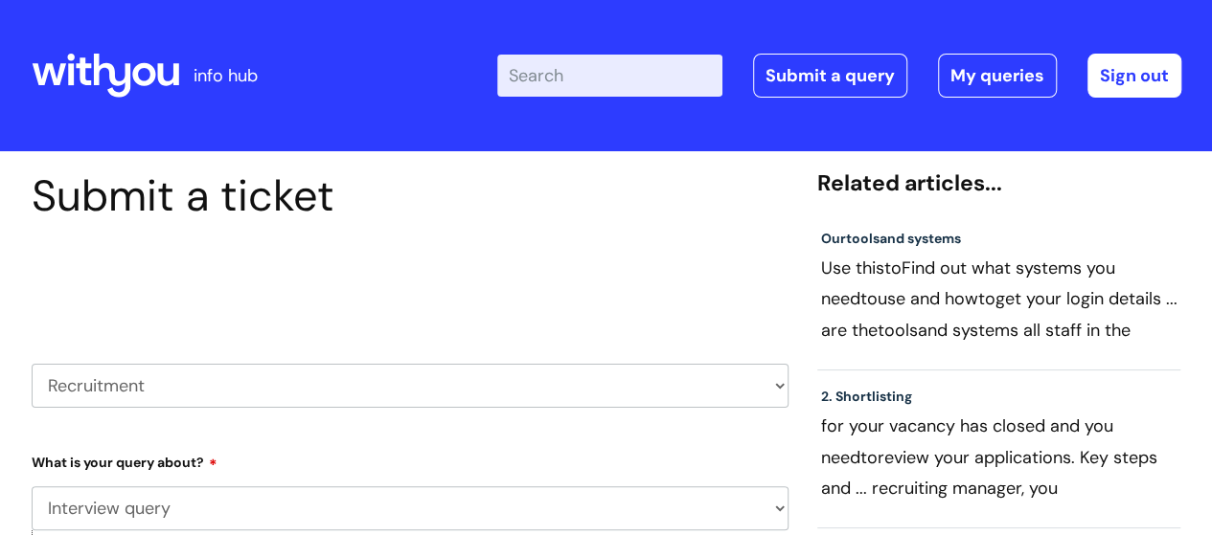
scroll to position [468, 0]
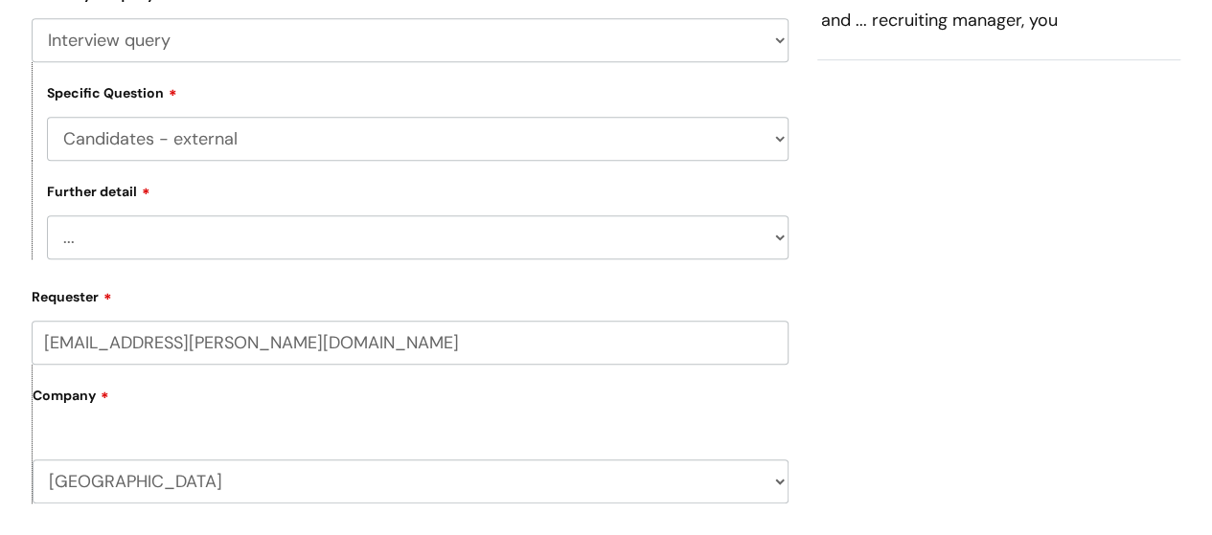
click at [134, 242] on select "... Can’t book interview Information is incorrect SRO support Outcomes" at bounding box center [417, 238] width 741 height 44
click at [183, 209] on div "Further detail ... Can’t book interview Information is incorrect SRO support Ou…" at bounding box center [410, 210] width 757 height 99
click at [153, 254] on select "... Can’t book interview Information is incorrect SRO support Outcomes" at bounding box center [417, 238] width 741 height 44
click at [242, 203] on div "Further detail ... Can’t book interview Information is incorrect SRO support Ou…" at bounding box center [410, 210] width 757 height 99
click at [126, 250] on select "... Can’t book interview Information is incorrect SRO support Outcomes" at bounding box center [417, 238] width 741 height 44
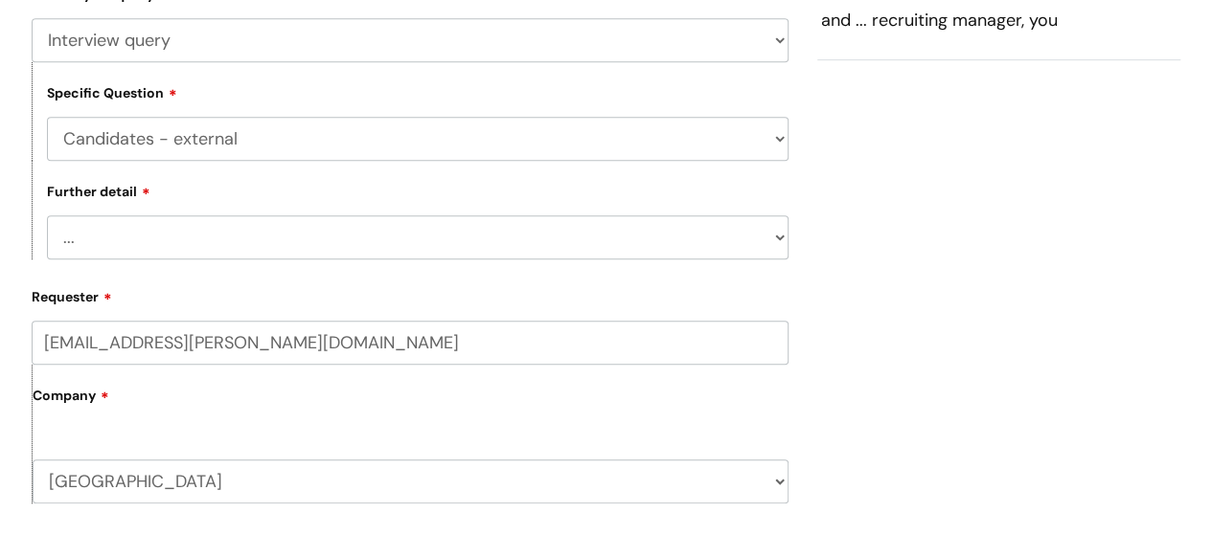
select select "SRO support"
click at [47, 216] on select "... Can’t book interview Information is incorrect SRO support Outcomes" at bounding box center [417, 238] width 741 height 44
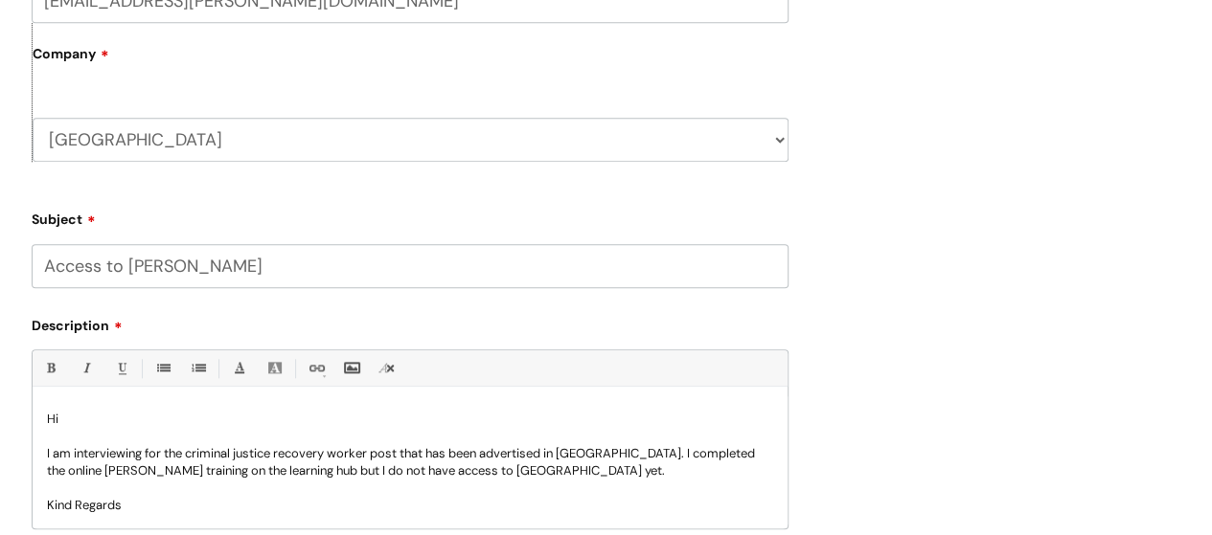
scroll to position [0, 0]
click at [52, 269] on input "Access to [PERSON_NAME]" at bounding box center [410, 266] width 757 height 44
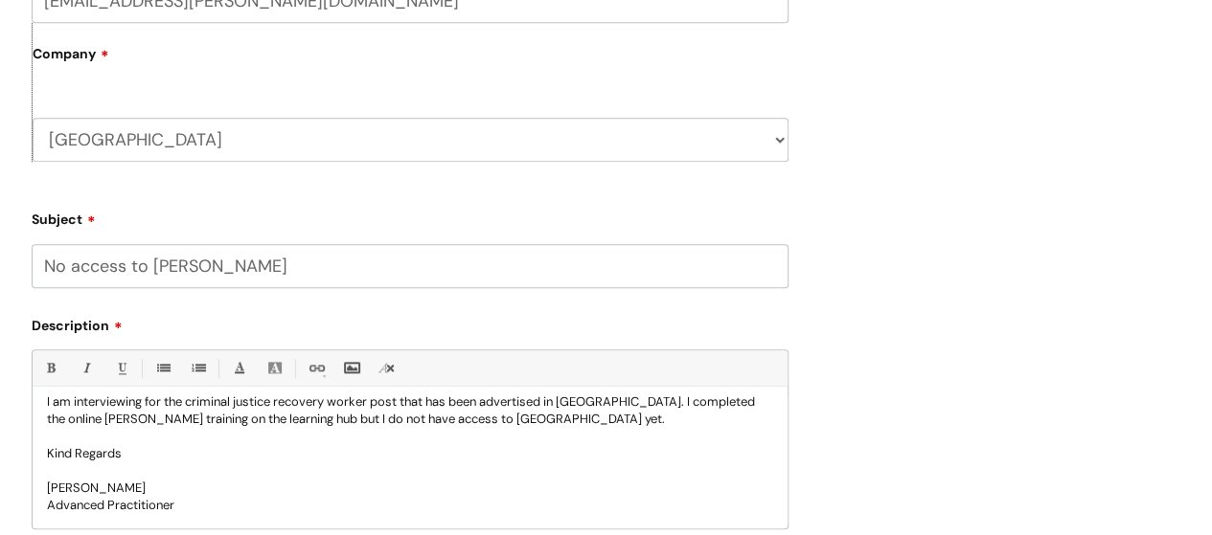
scroll to position [1279, 0]
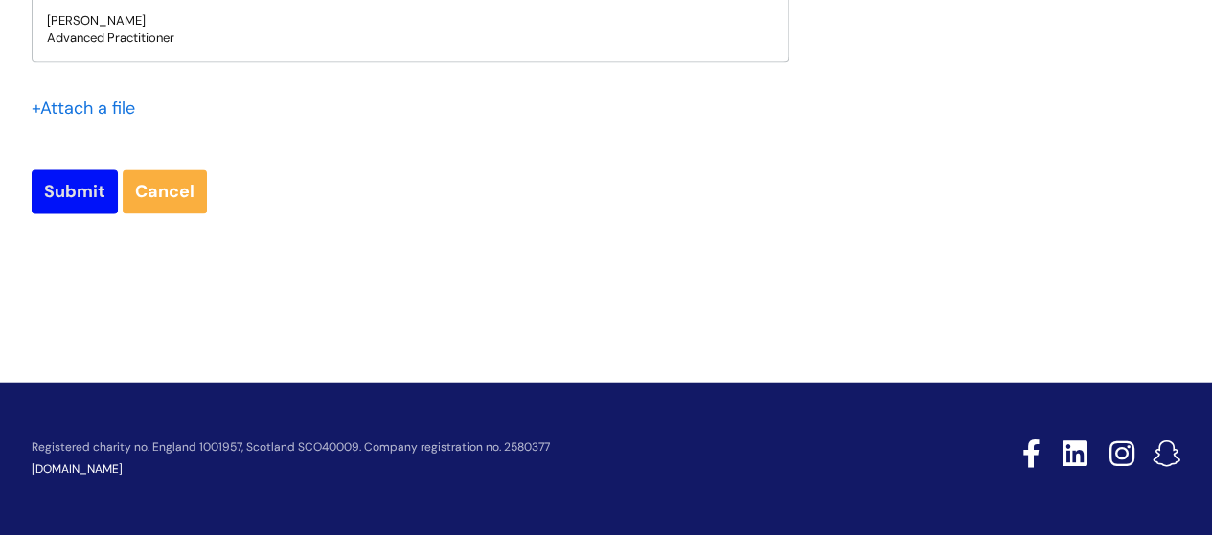
type input "No access to [PERSON_NAME]"
click at [57, 191] on input "Submit" at bounding box center [75, 192] width 86 height 44
type input "Please Wait..."
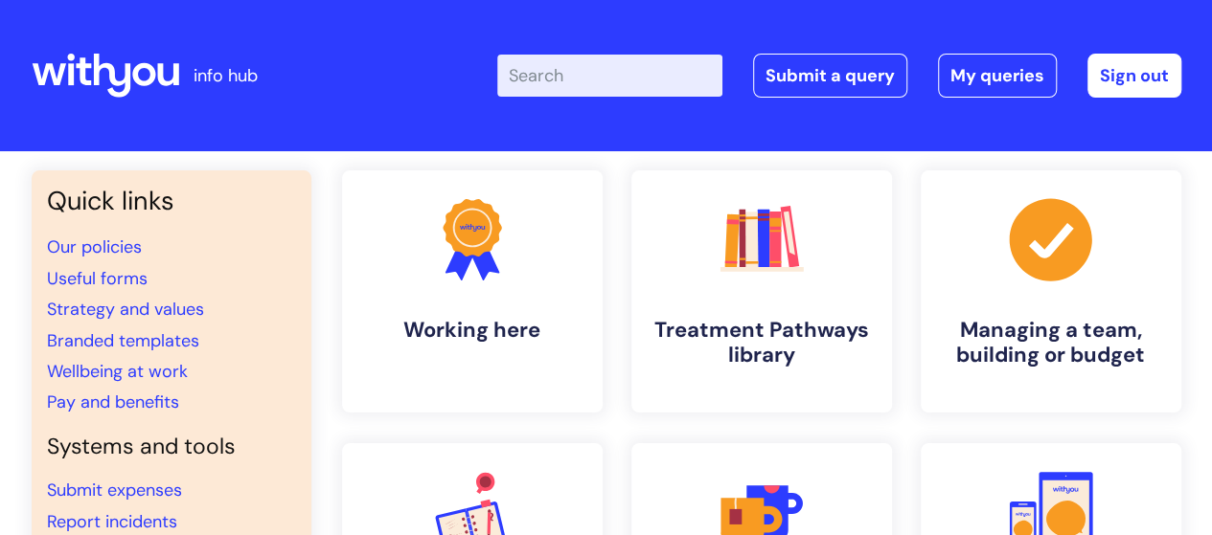
scroll to position [468, 0]
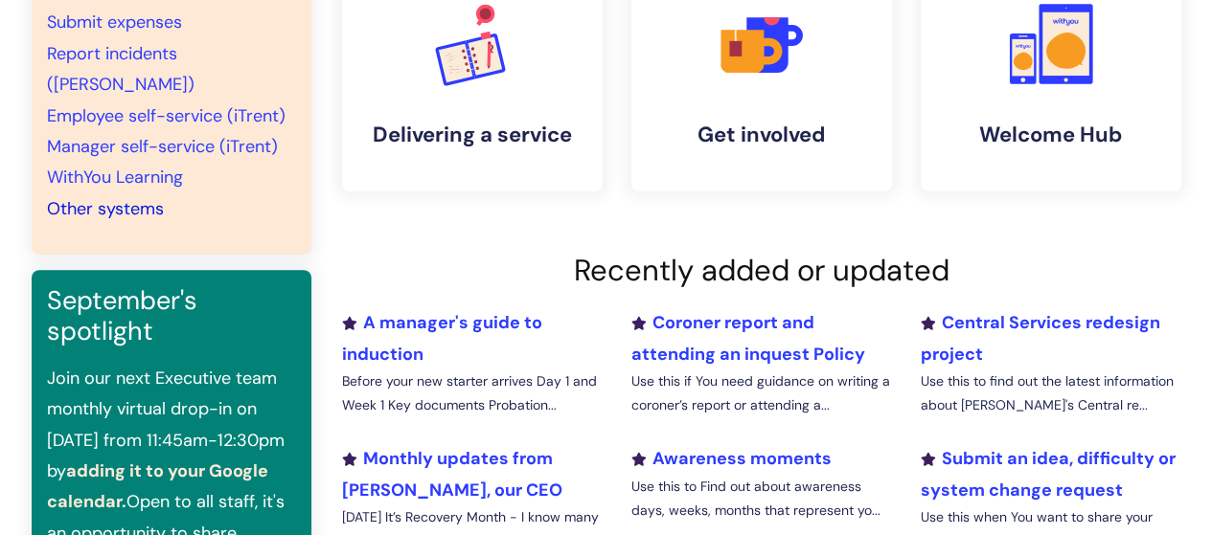
click at [116, 197] on link "Other systems" at bounding box center [105, 208] width 117 height 23
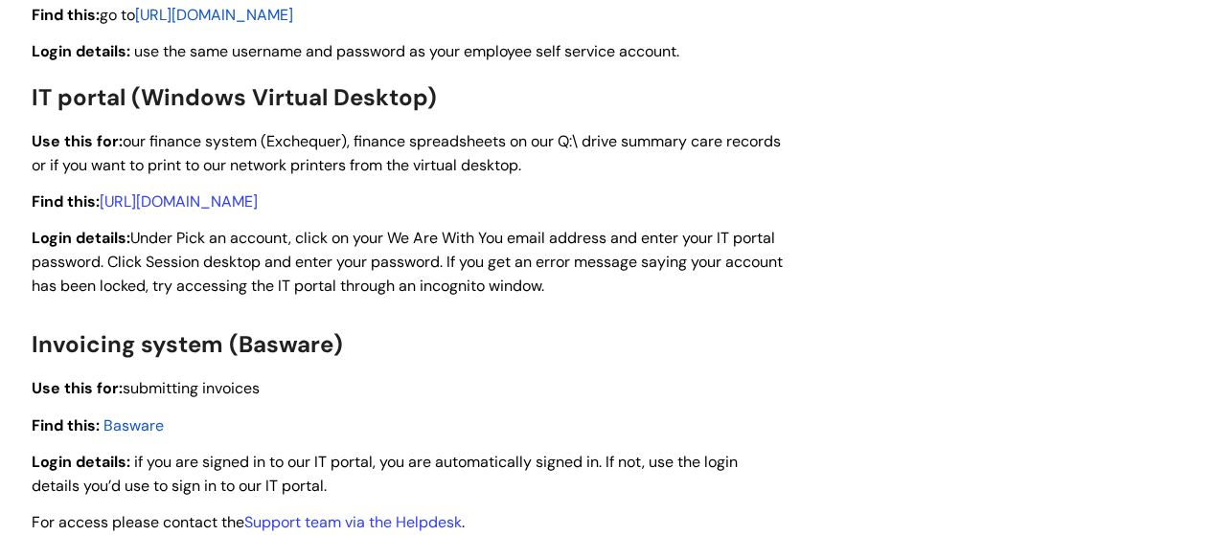
scroll to position [2812, 0]
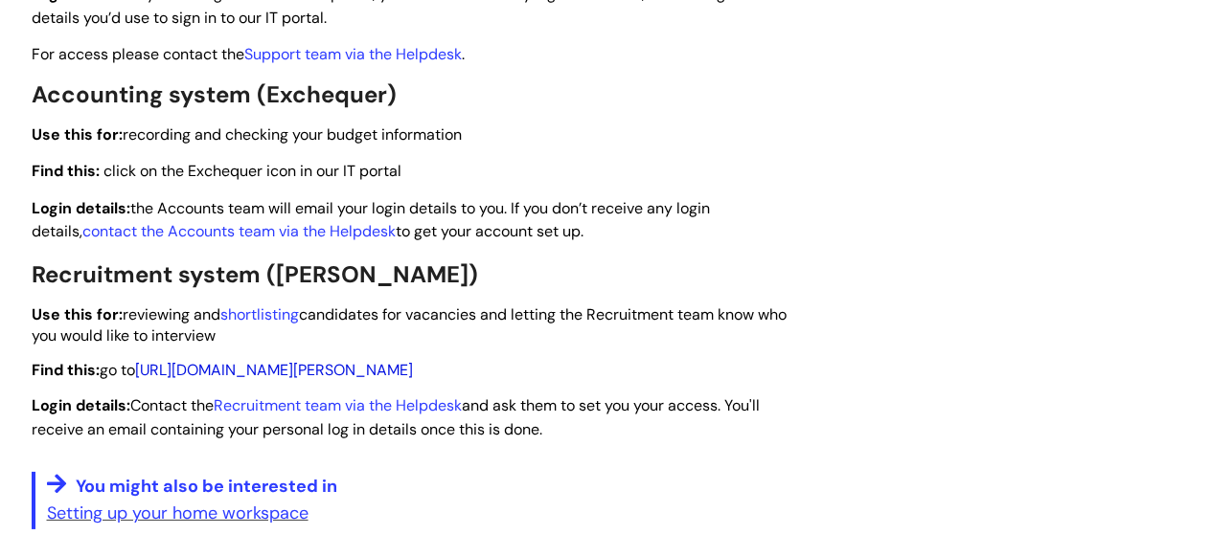
click at [220, 374] on link "[URL][DOMAIN_NAME][PERSON_NAME]" at bounding box center [274, 370] width 278 height 20
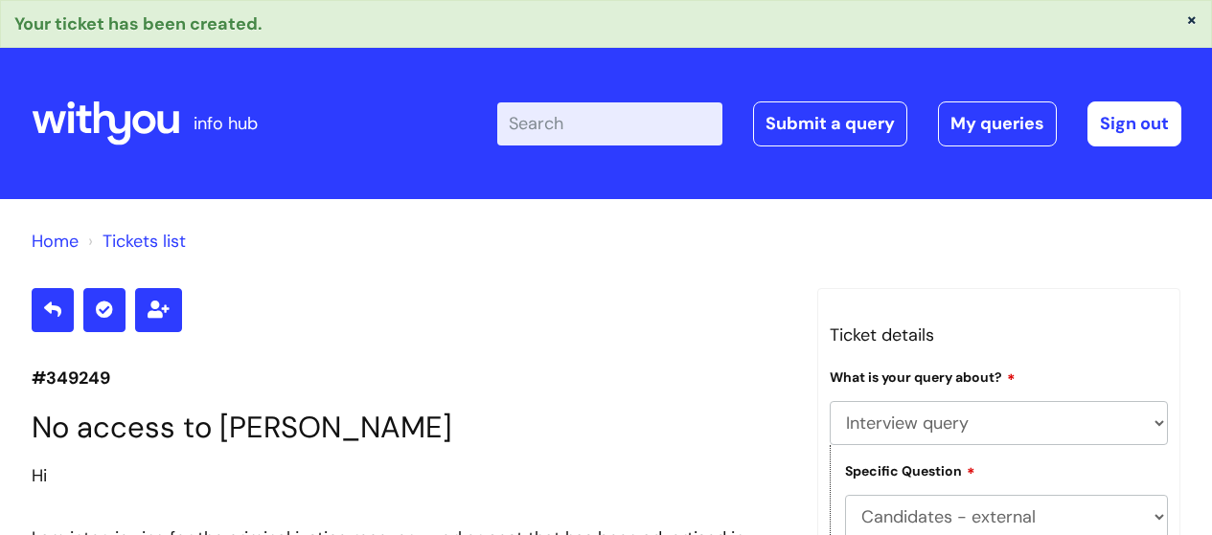
select select "Interview query"
select select "Candidates - external"
select select "SRO support"
